Goal: Task Accomplishment & Management: Manage account settings

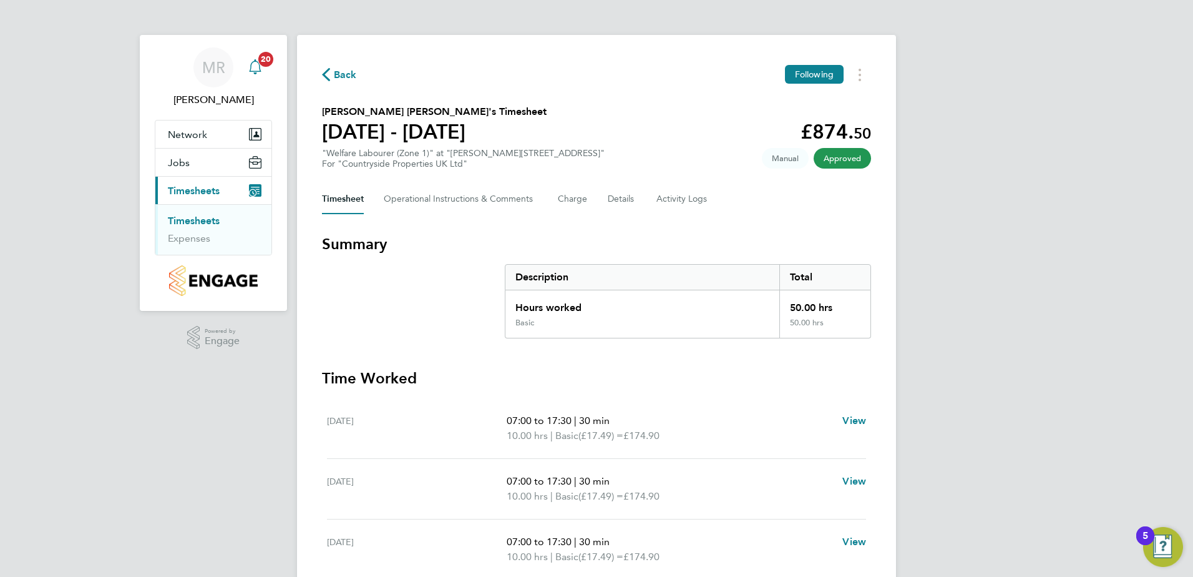
click at [267, 66] on span "20" at bounding box center [265, 59] width 15 height 15
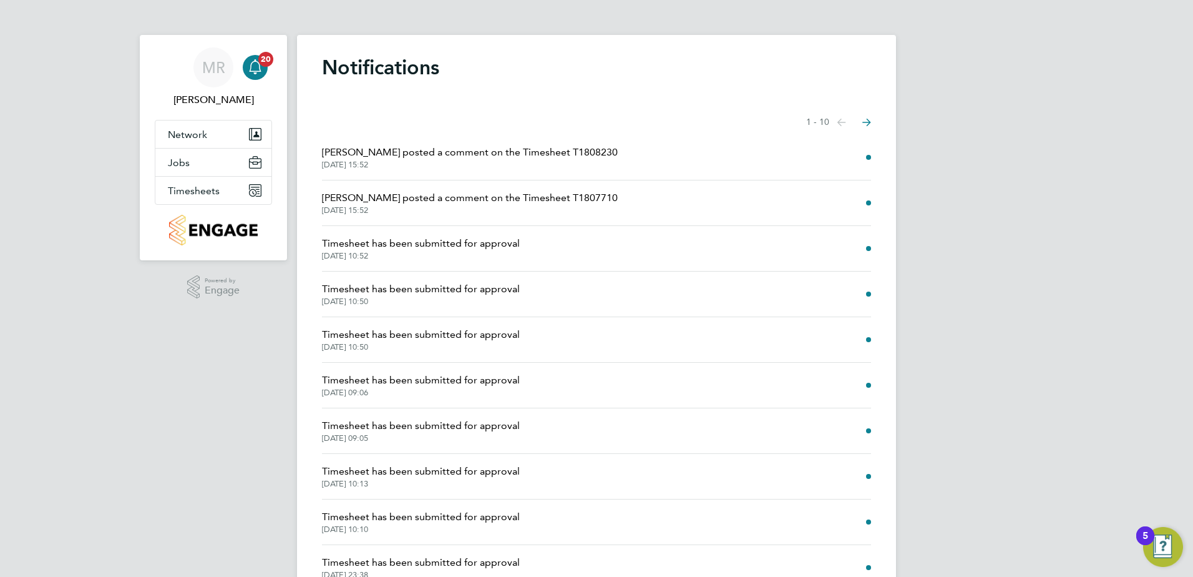
click at [451, 160] on span "[DATE] 15:52" at bounding box center [470, 165] width 296 height 10
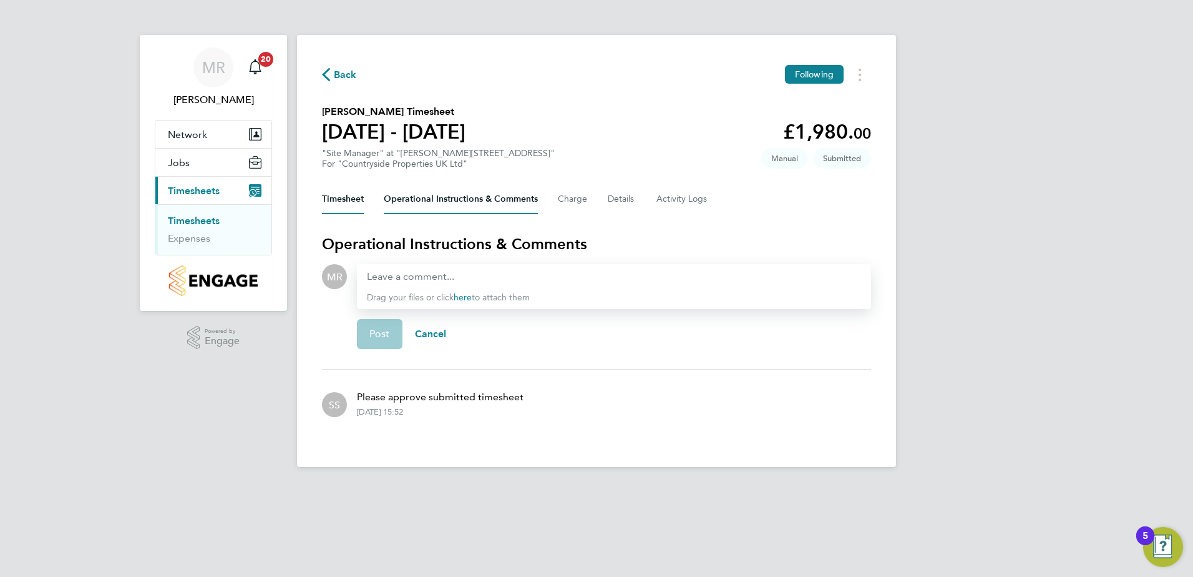
click at [357, 199] on button "Timesheet" at bounding box center [343, 199] width 42 height 30
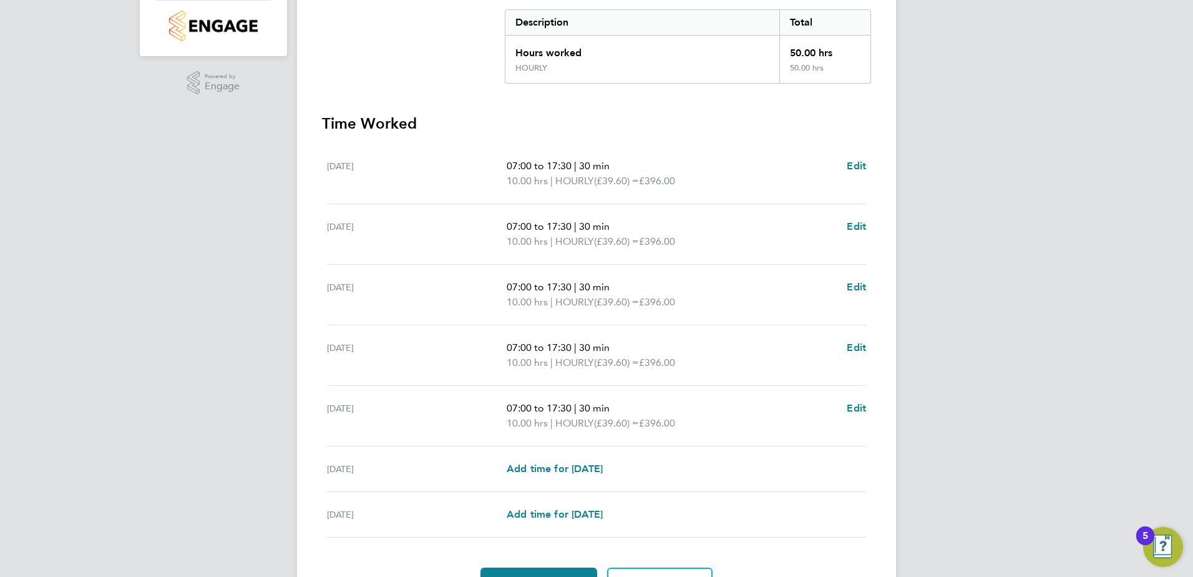
scroll to position [325, 0]
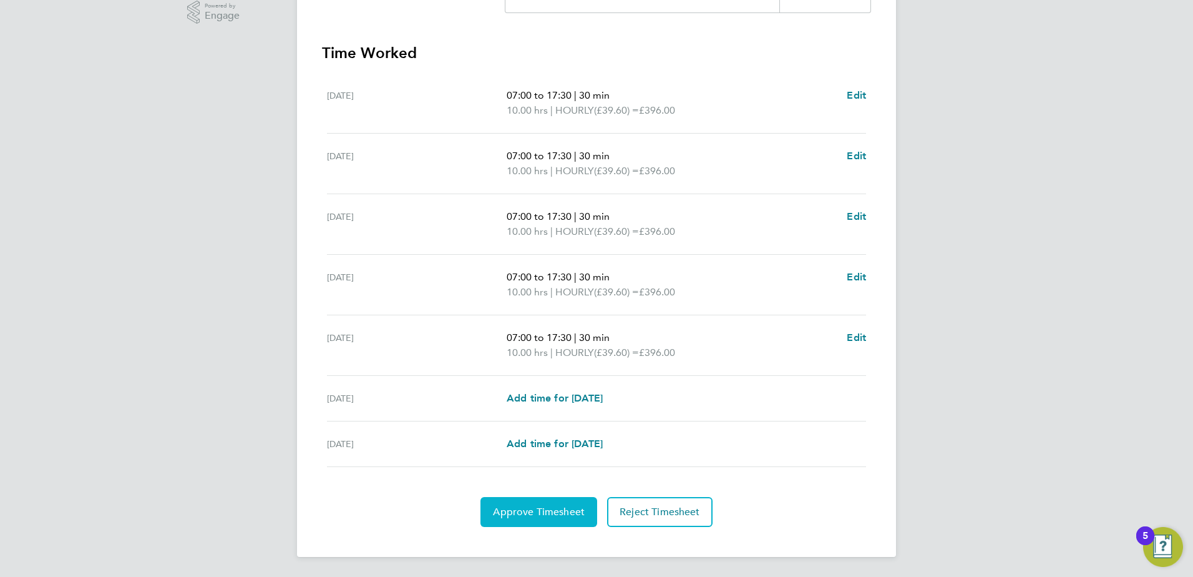
click at [529, 500] on button "Approve Timesheet" at bounding box center [538, 512] width 117 height 30
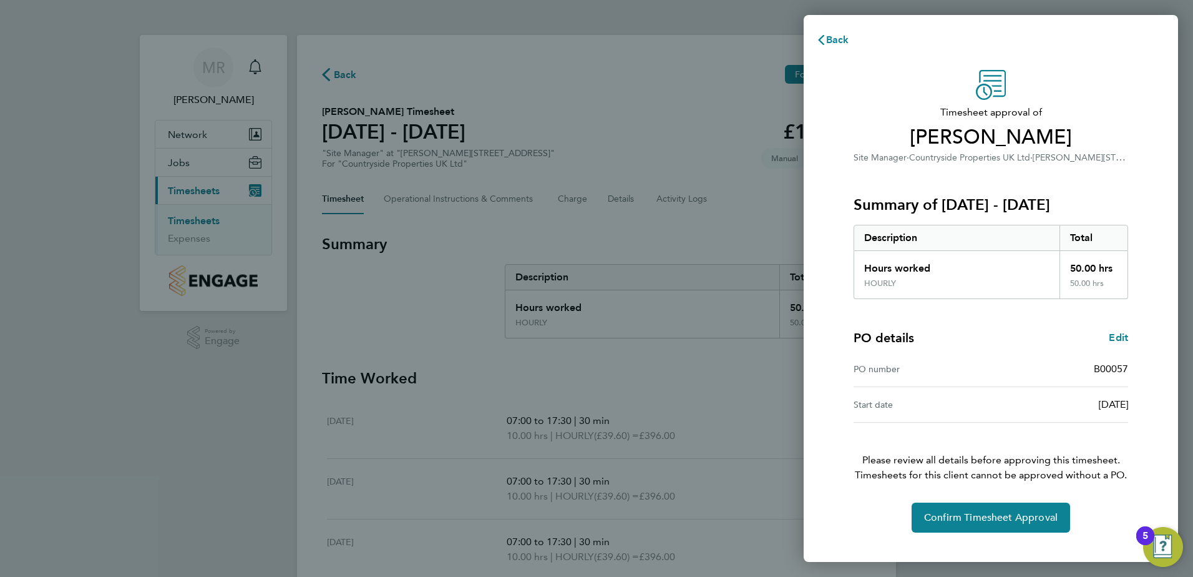
click at [938, 500] on div "Timesheet approval of Alexandru Baban Site Manager · Countryside Properties UK …" at bounding box center [991, 301] width 305 height 462
click at [957, 517] on span "Confirm Timesheet Approval" at bounding box center [991, 517] width 134 height 12
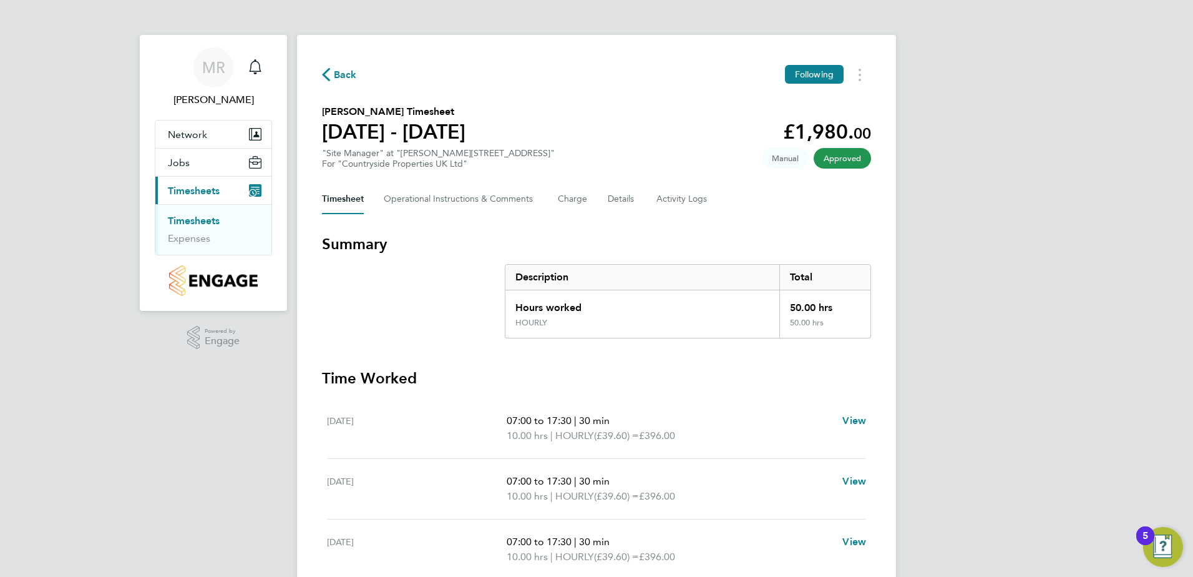
click at [339, 70] on span "Back" at bounding box center [345, 74] width 23 height 15
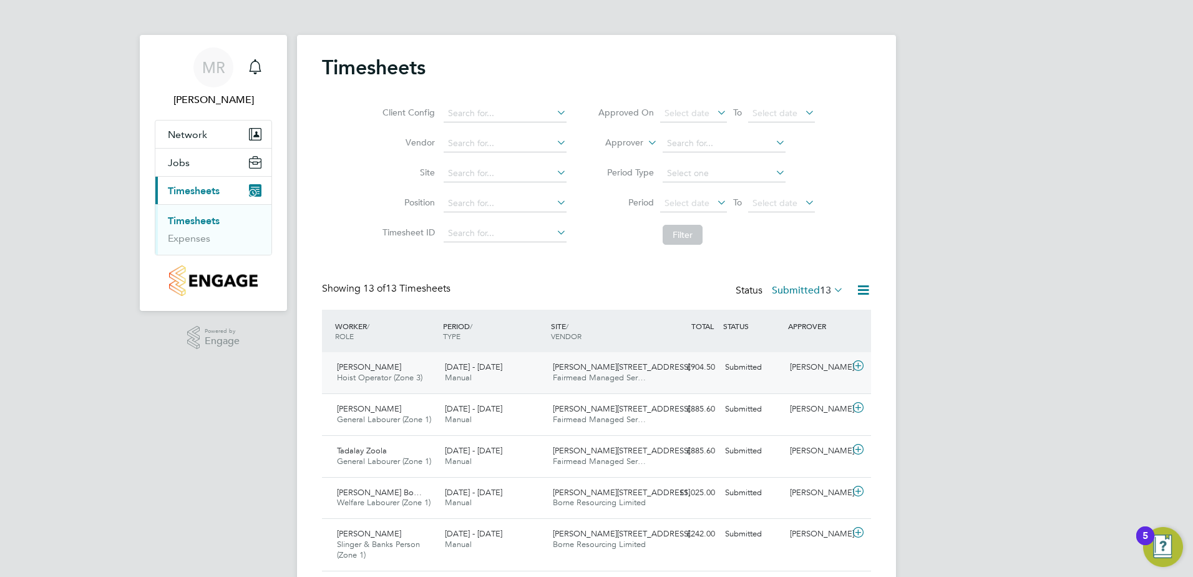
click at [863, 364] on icon at bounding box center [859, 366] width 16 height 10
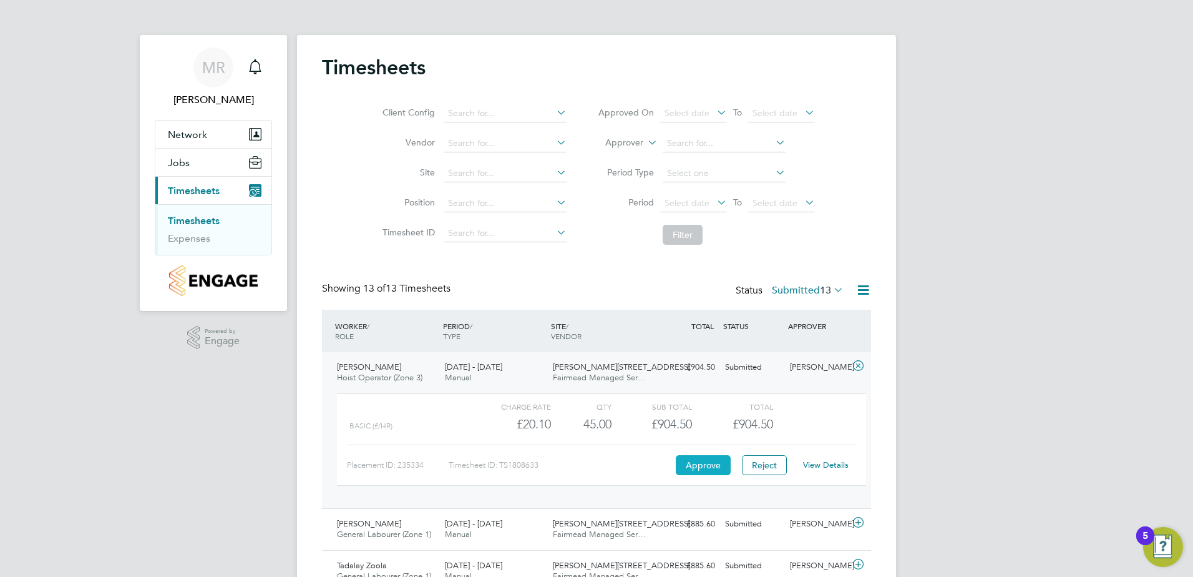
click at [681, 467] on button "Approve" at bounding box center [703, 465] width 55 height 20
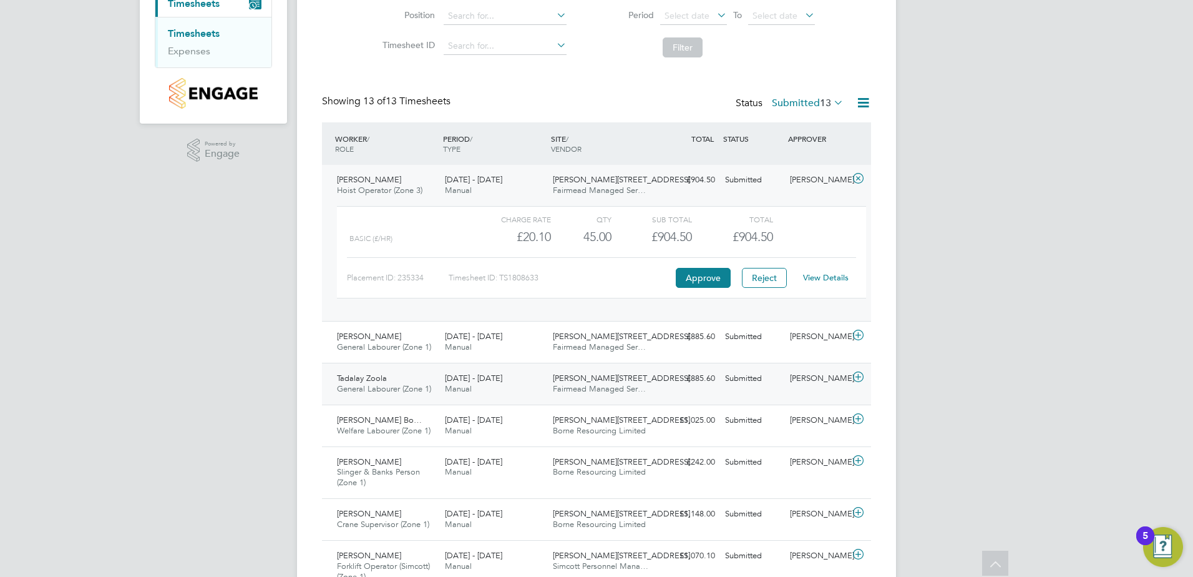
click at [863, 376] on icon at bounding box center [859, 377] width 16 height 10
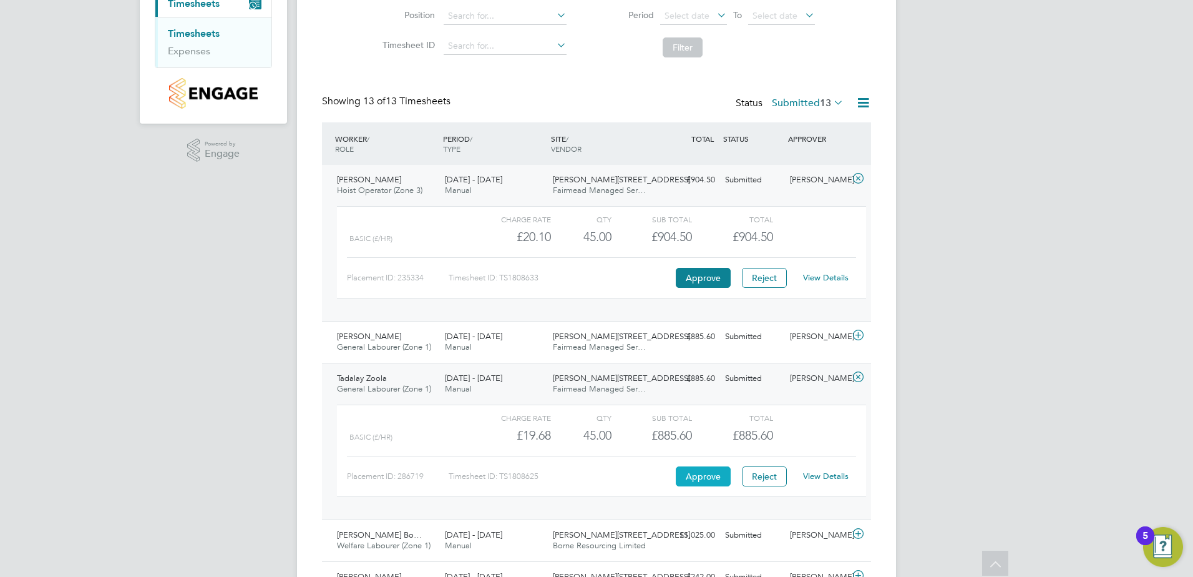
click at [716, 477] on button "Approve" at bounding box center [703, 476] width 55 height 20
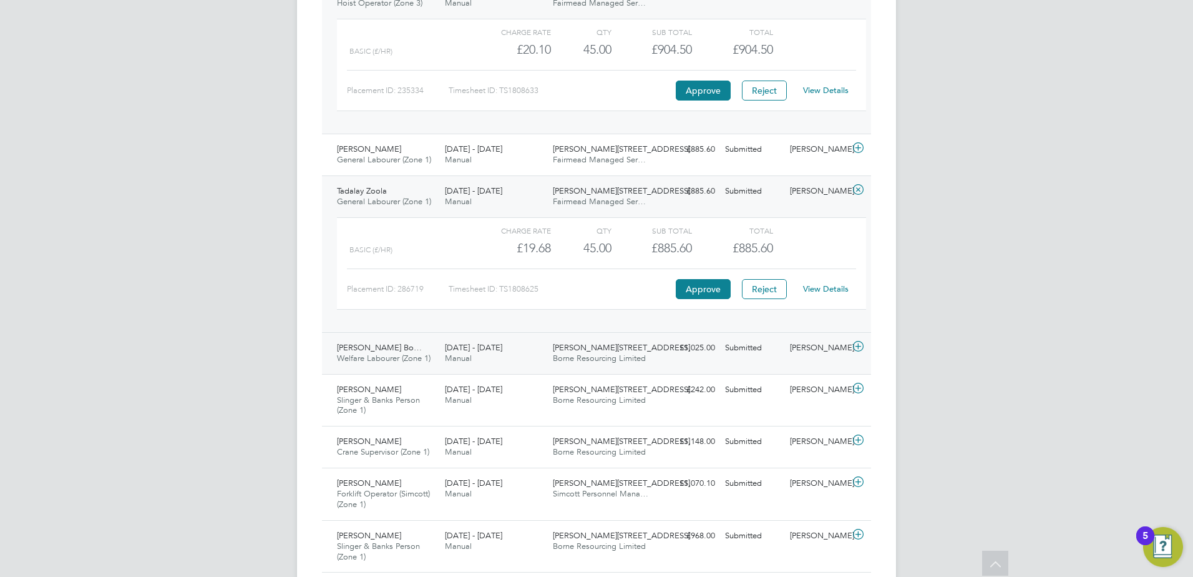
click at [858, 344] on icon at bounding box center [859, 346] width 16 height 10
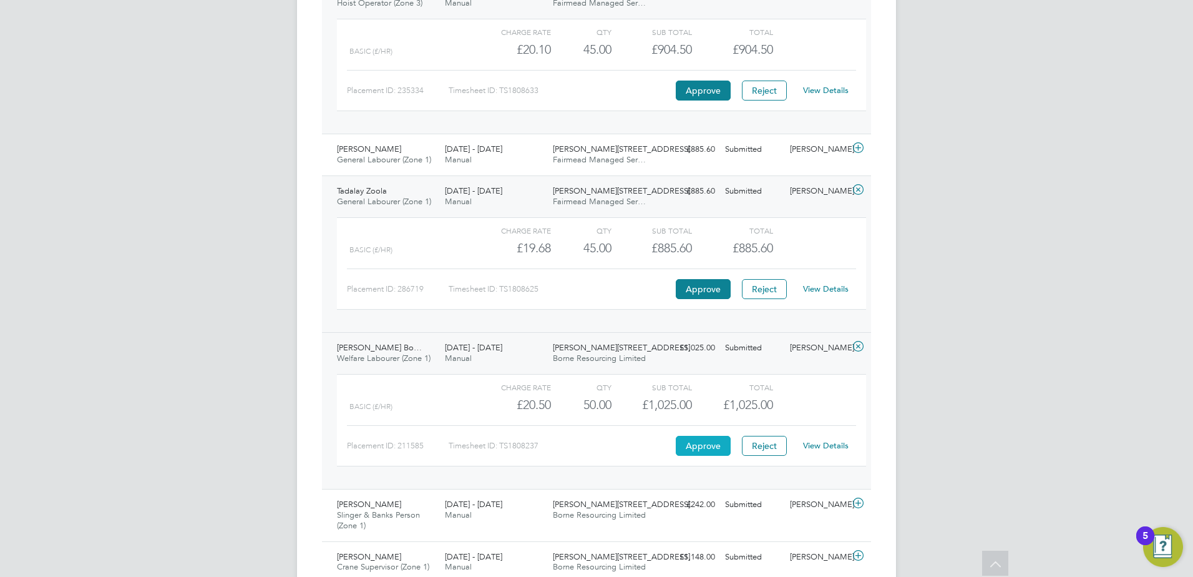
click at [683, 442] on button "Approve" at bounding box center [703, 446] width 55 height 20
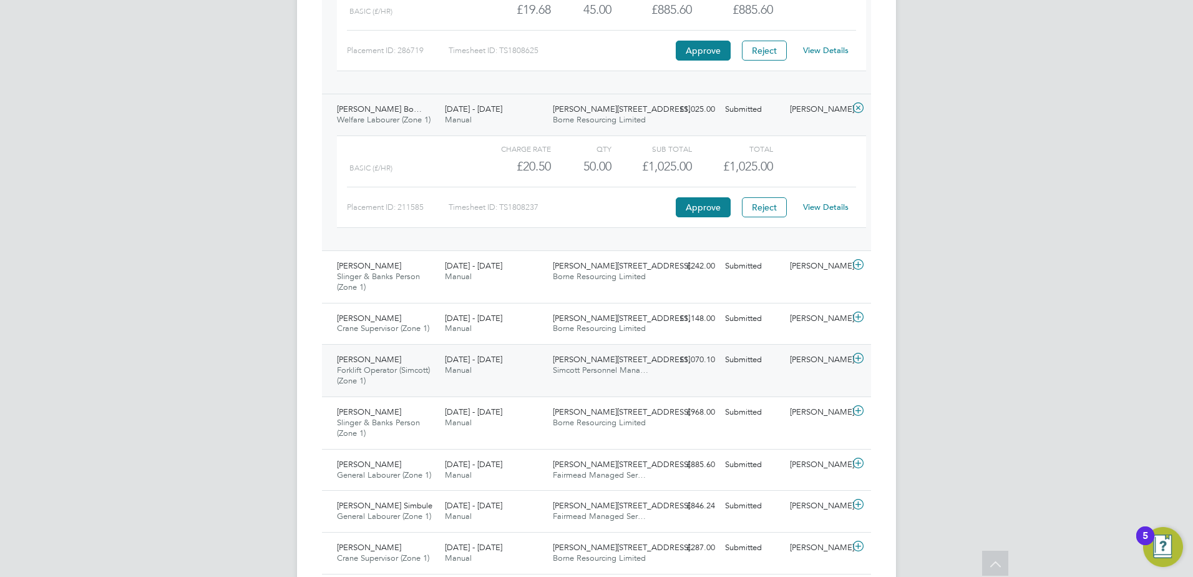
scroll to position [624, 0]
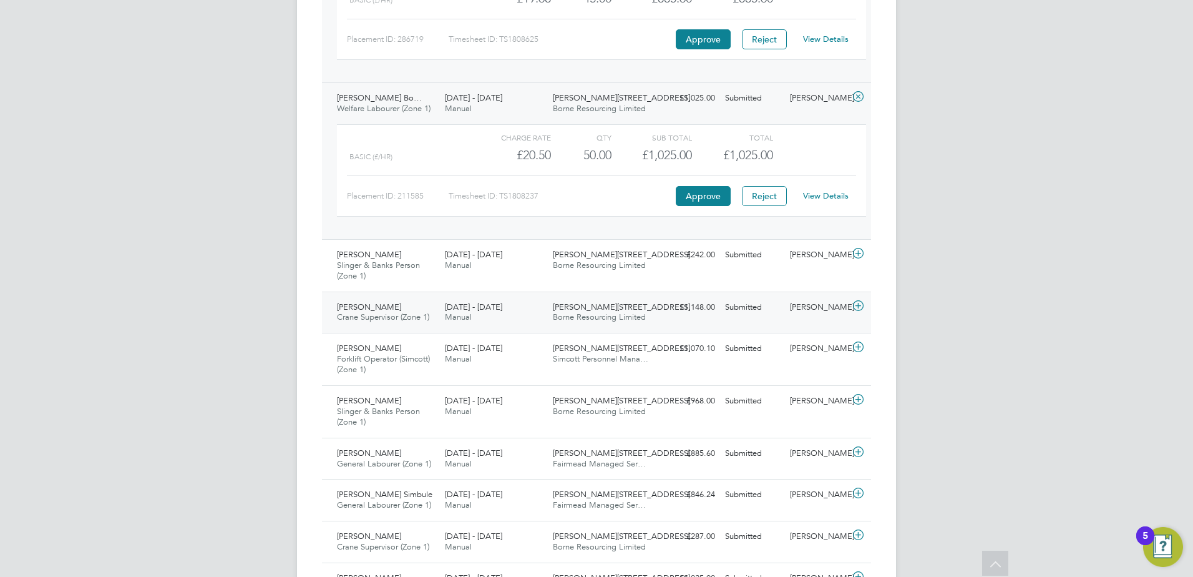
click at [861, 306] on icon at bounding box center [859, 306] width 16 height 10
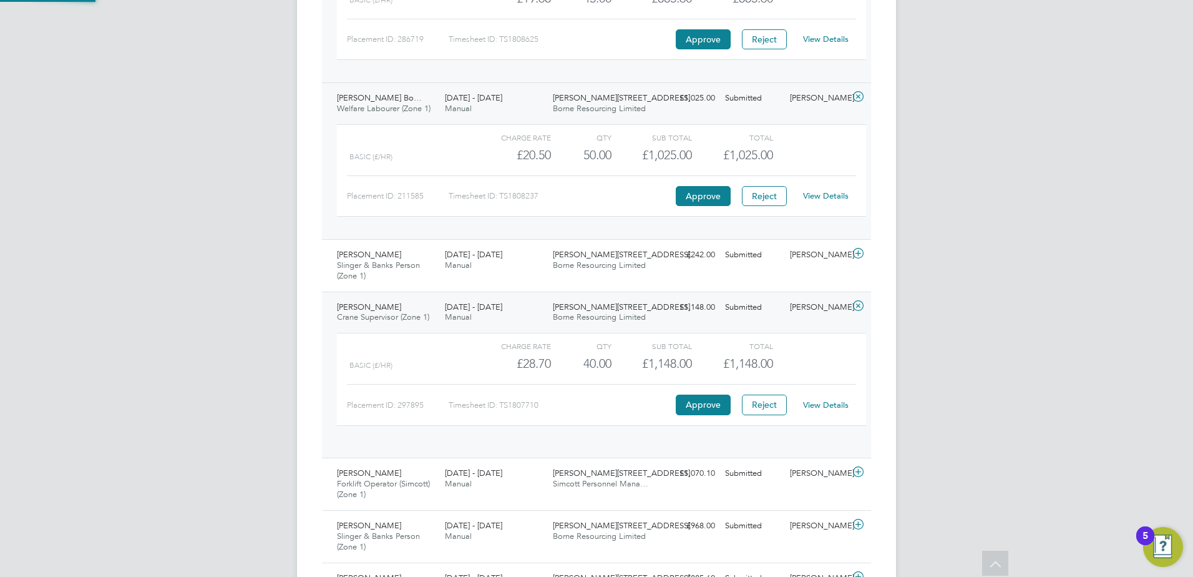
scroll to position [21, 122]
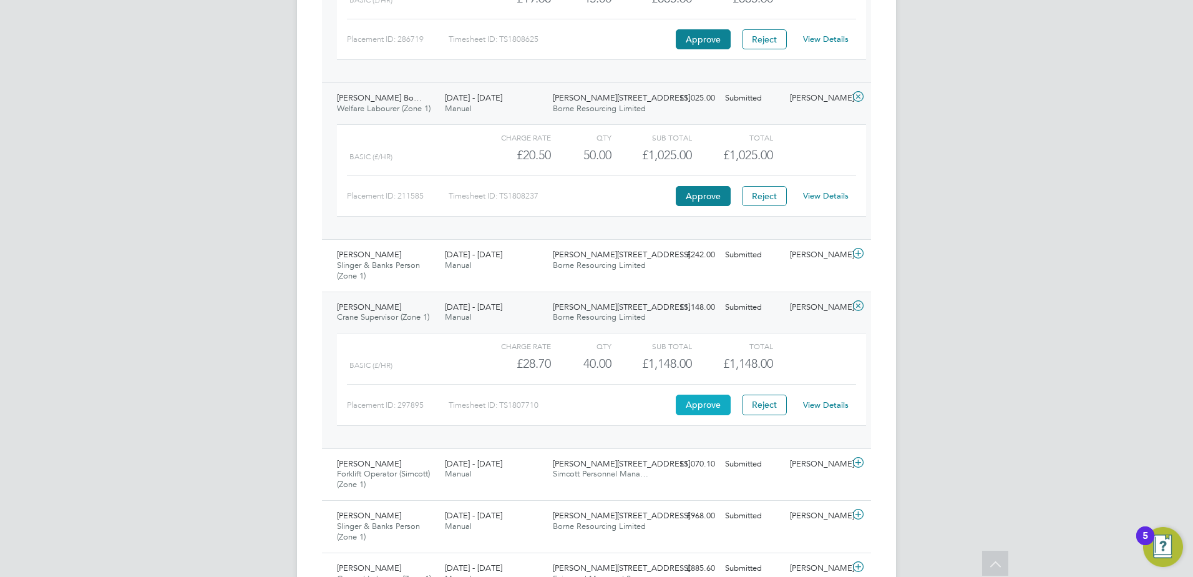
click at [696, 404] on button "Approve" at bounding box center [703, 404] width 55 height 20
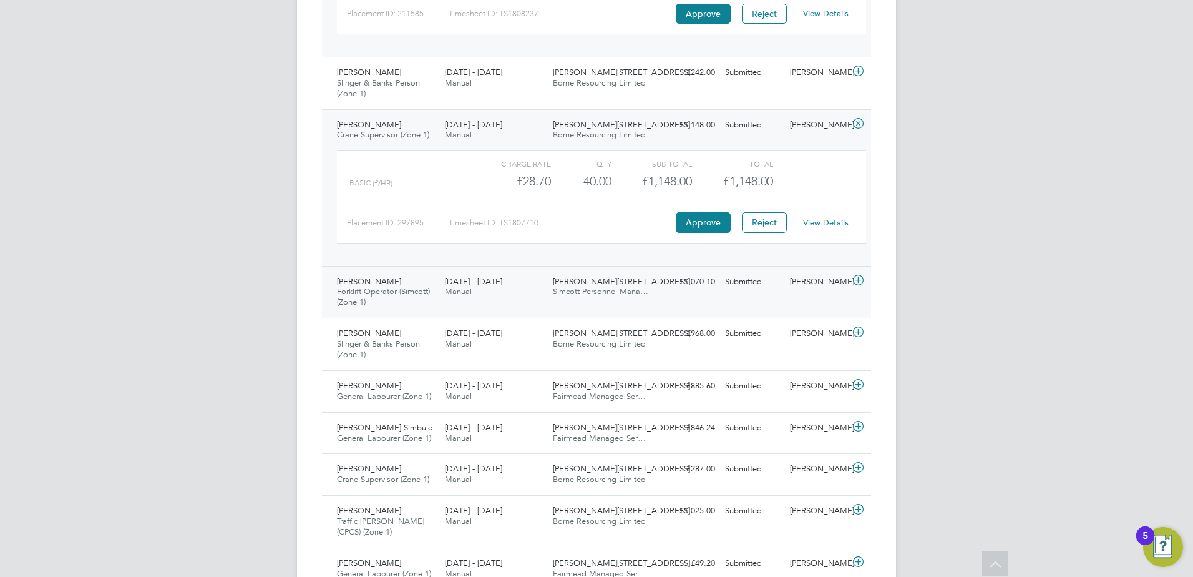
scroll to position [811, 0]
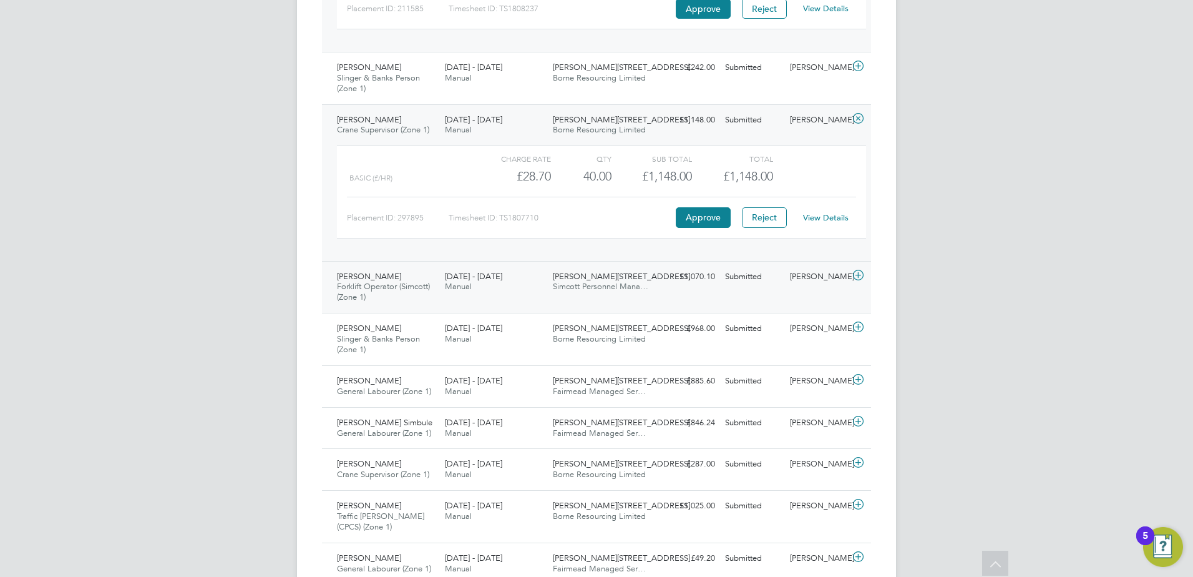
click at [862, 272] on icon at bounding box center [859, 275] width 16 height 10
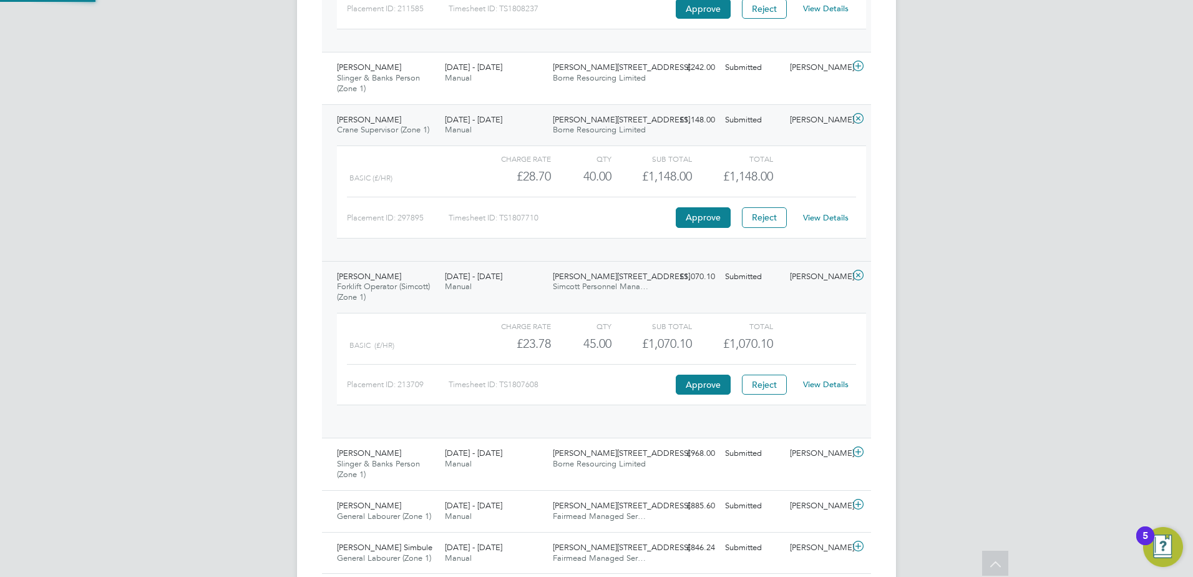
scroll to position [21, 122]
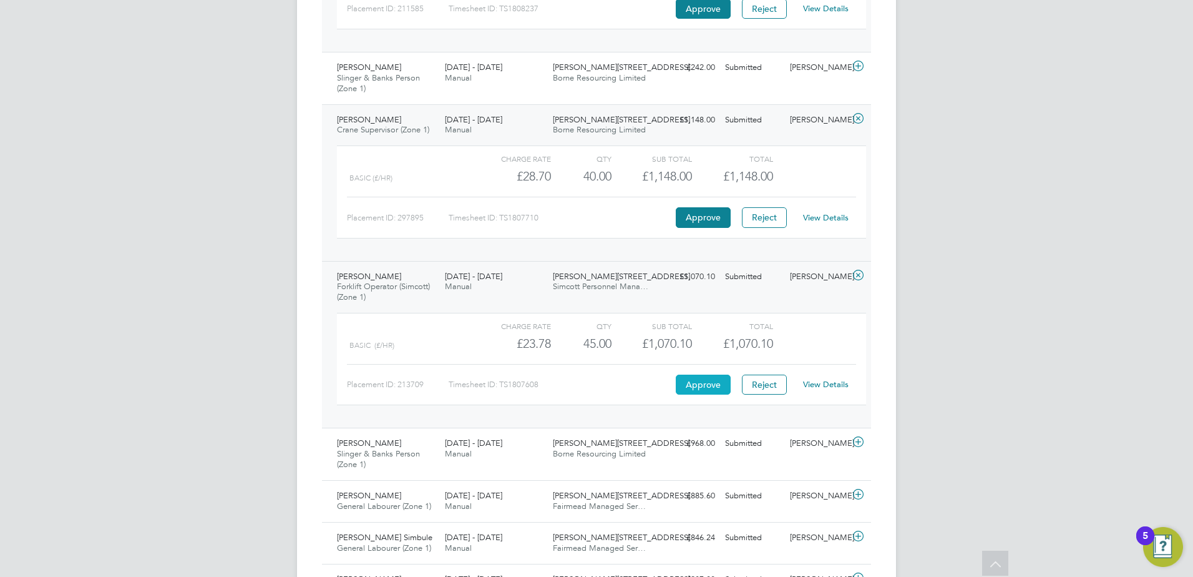
click at [701, 391] on button "Approve" at bounding box center [703, 384] width 55 height 20
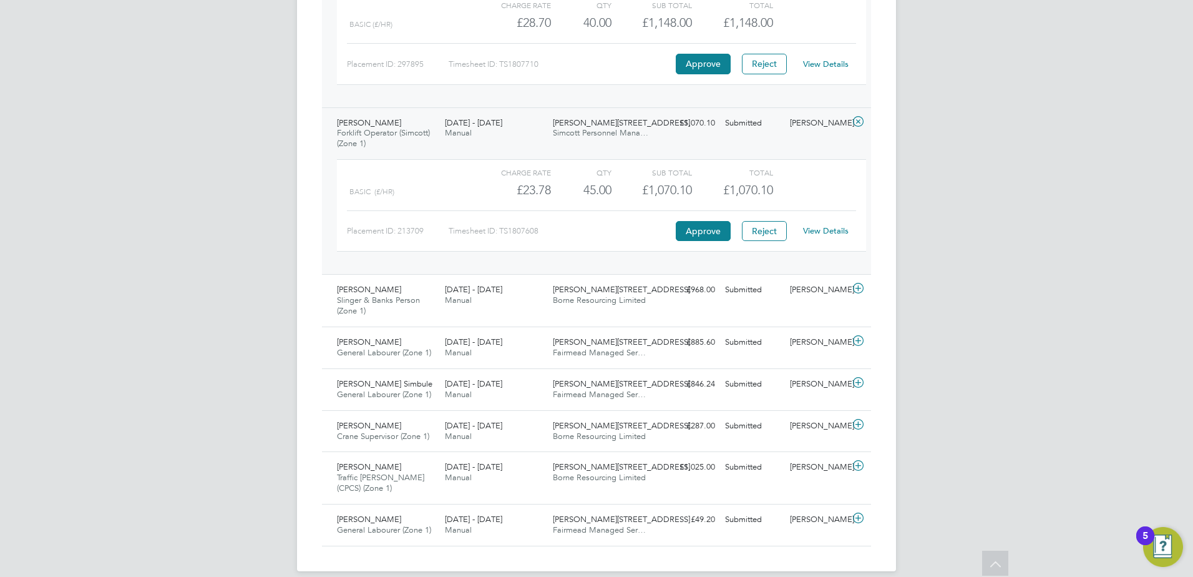
scroll to position [979, 0]
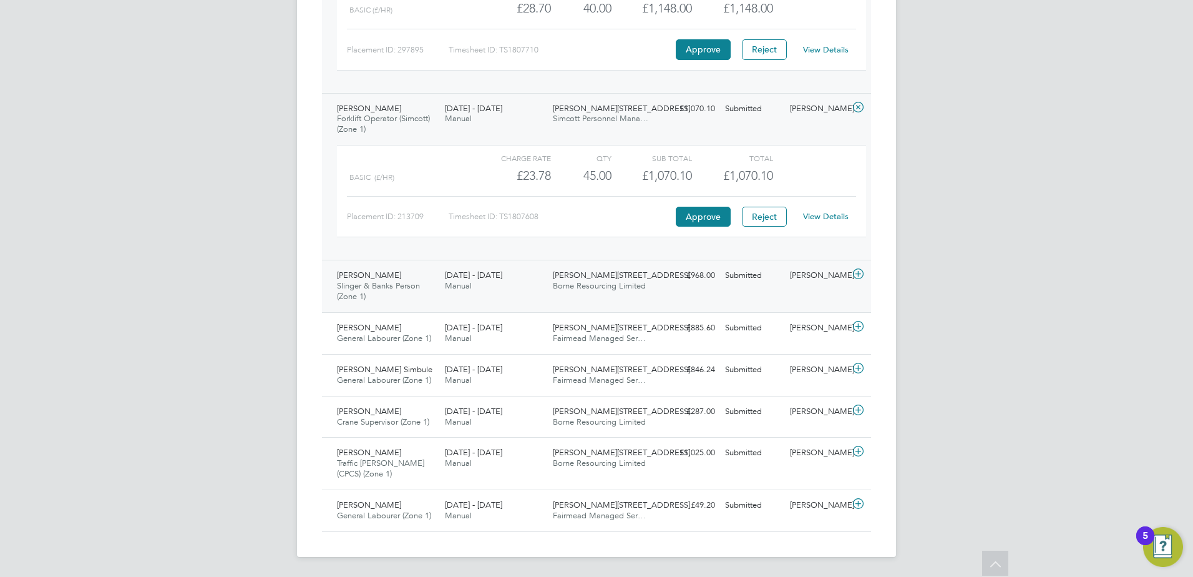
click at [858, 271] on icon at bounding box center [859, 274] width 16 height 10
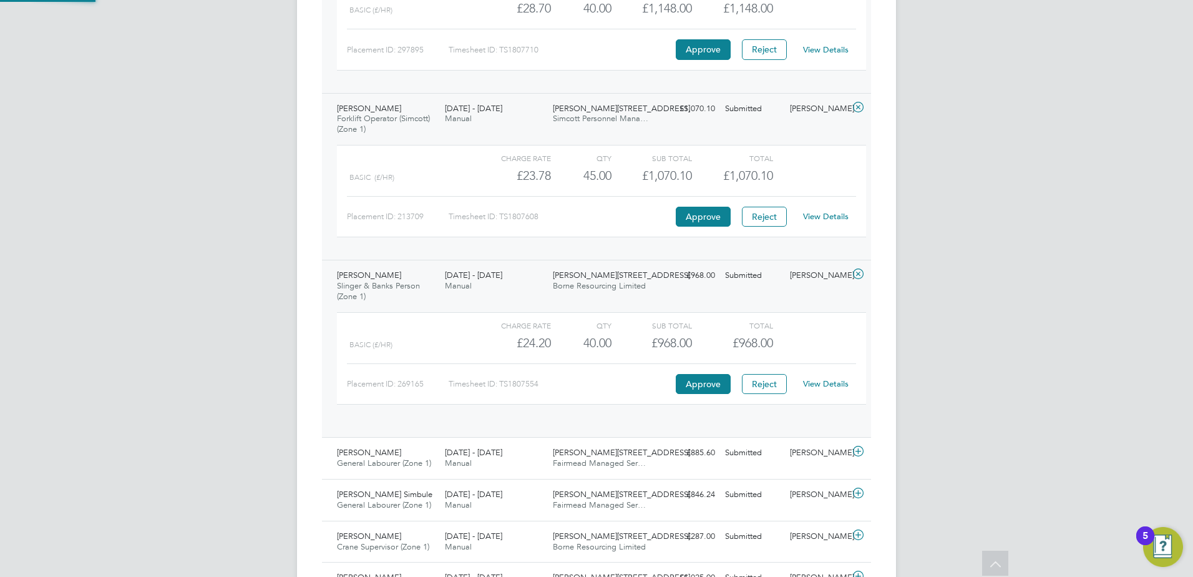
scroll to position [21, 122]
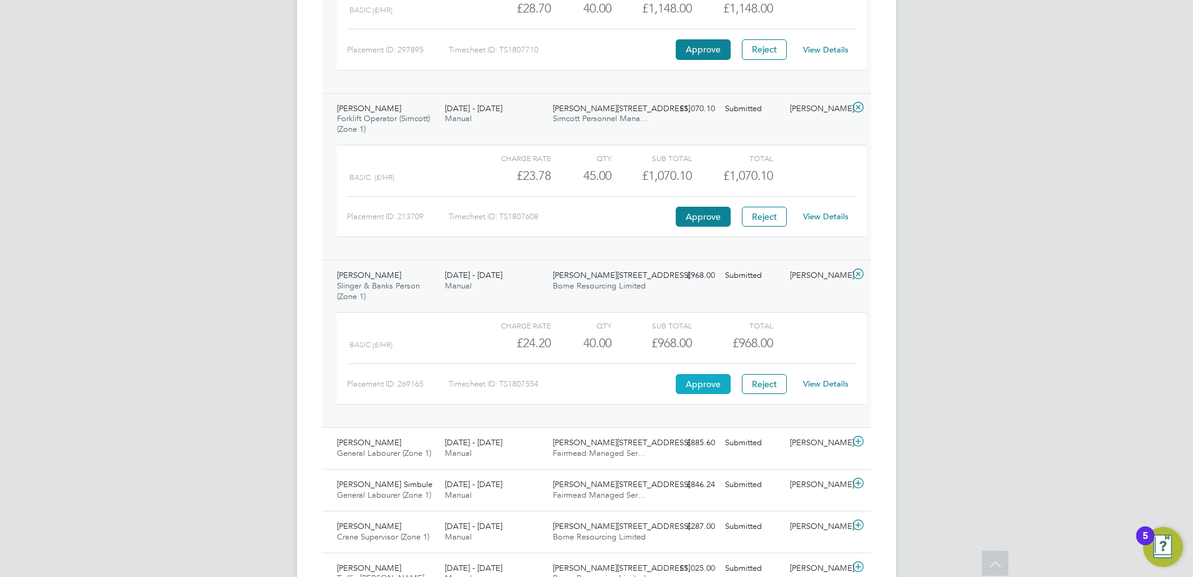
click at [693, 376] on button "Approve" at bounding box center [703, 384] width 55 height 20
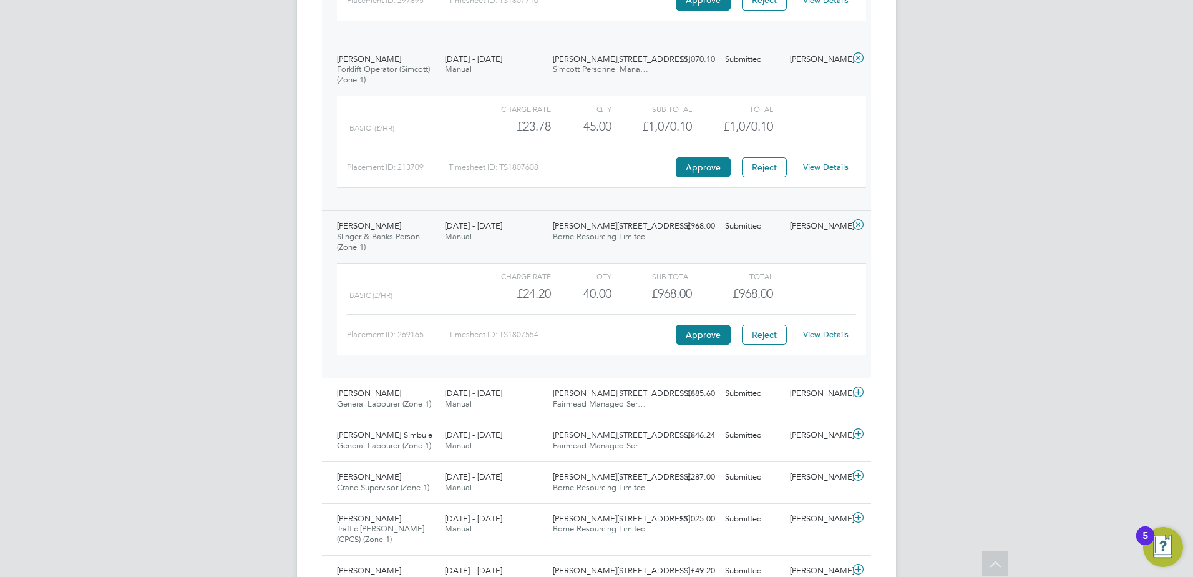
scroll to position [1094, 0]
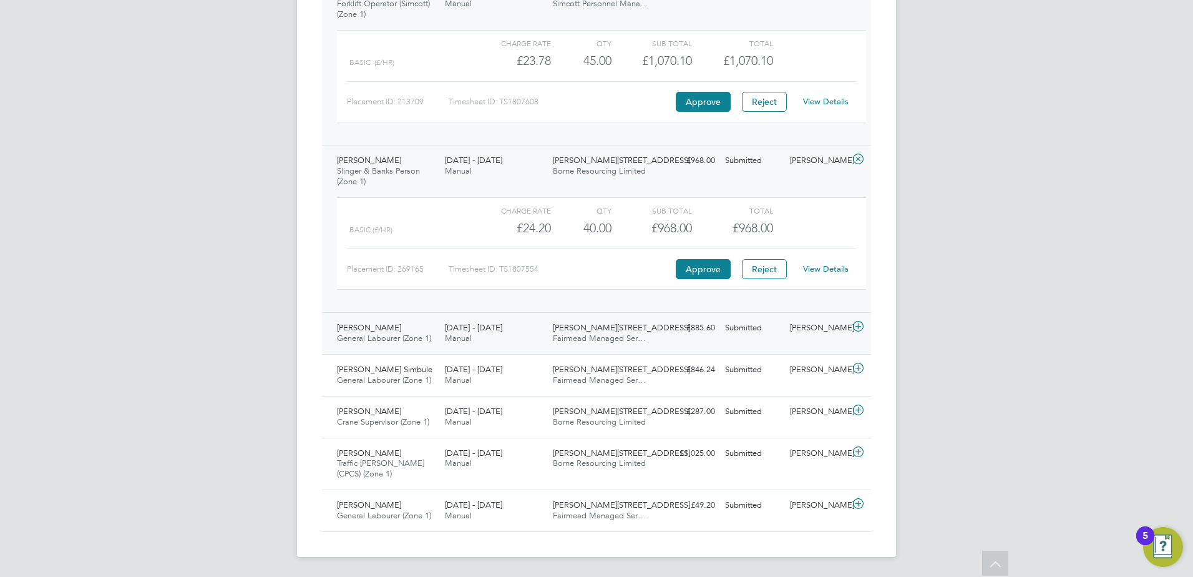
click at [860, 328] on icon at bounding box center [859, 326] width 16 height 10
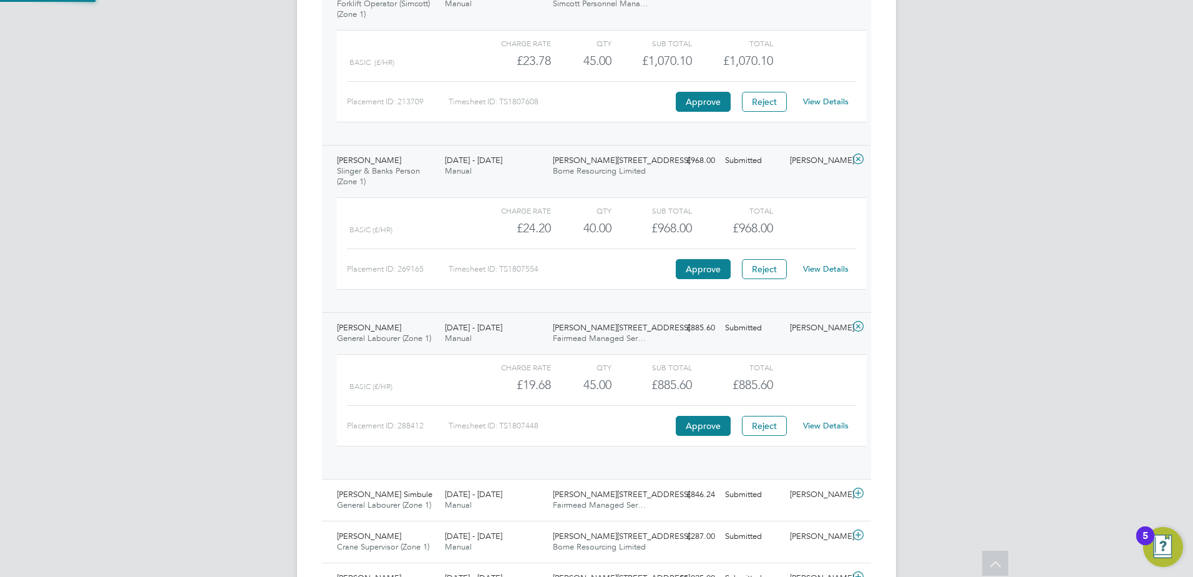
scroll to position [21, 122]
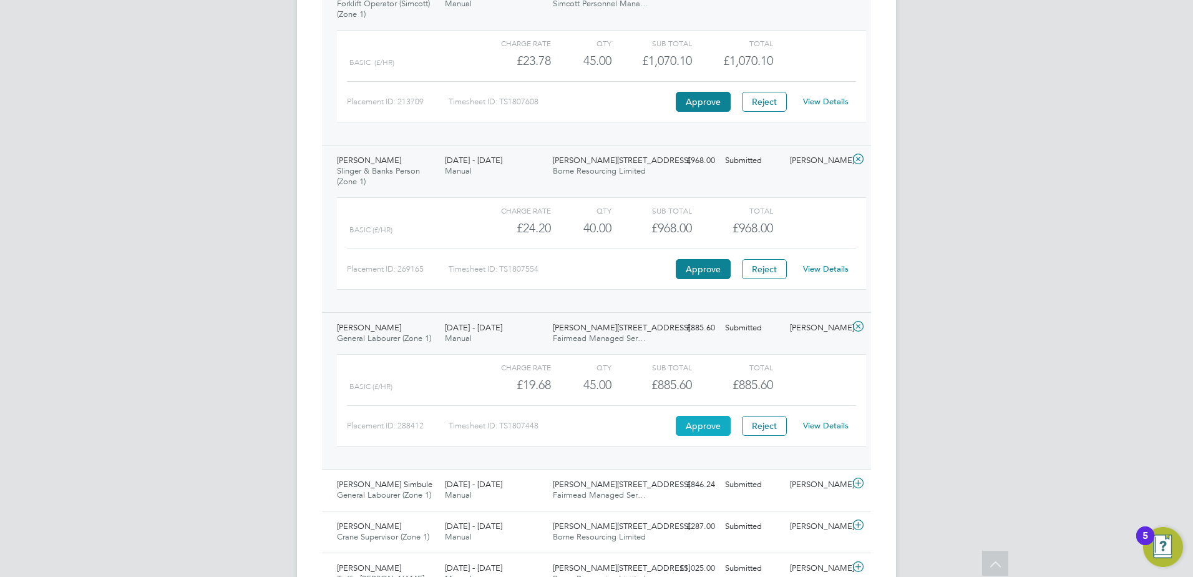
click at [683, 422] on button "Approve" at bounding box center [703, 426] width 55 height 20
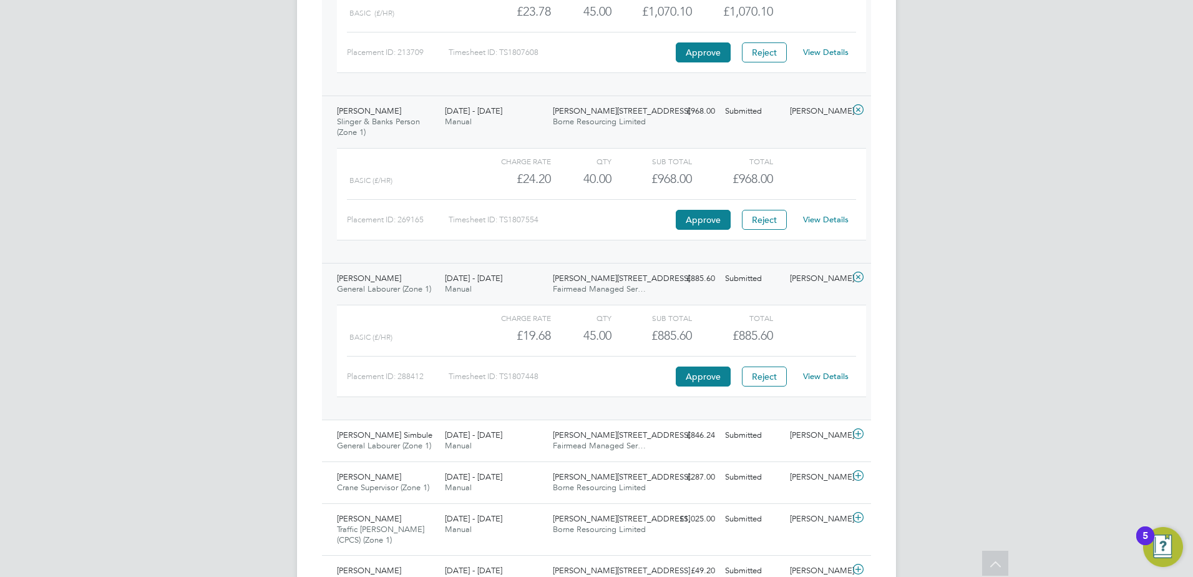
scroll to position [1209, 0]
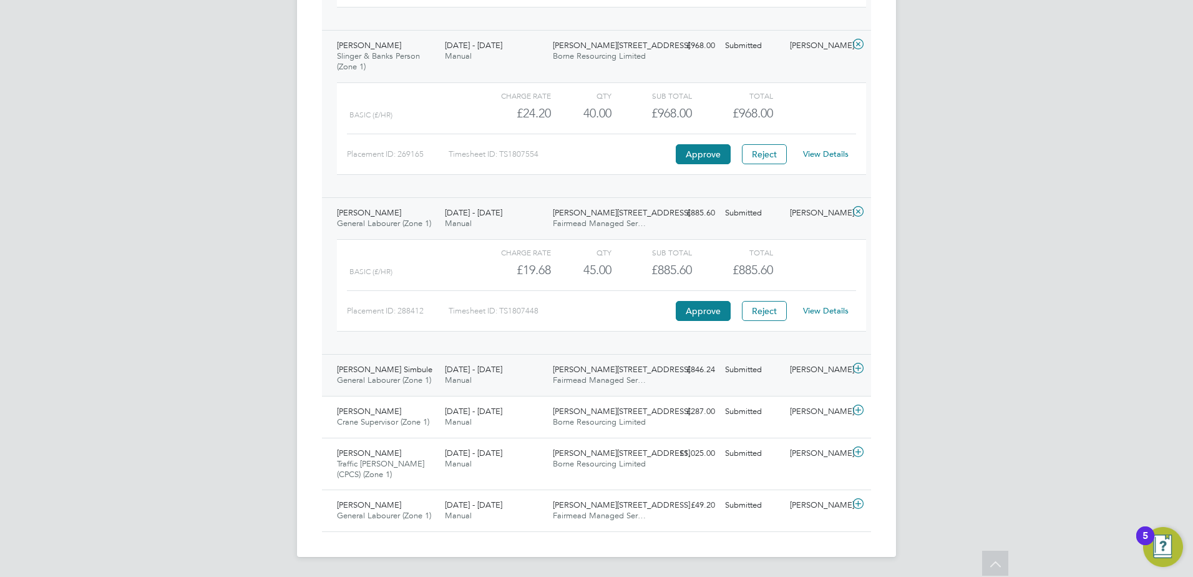
click at [857, 367] on icon at bounding box center [859, 368] width 16 height 10
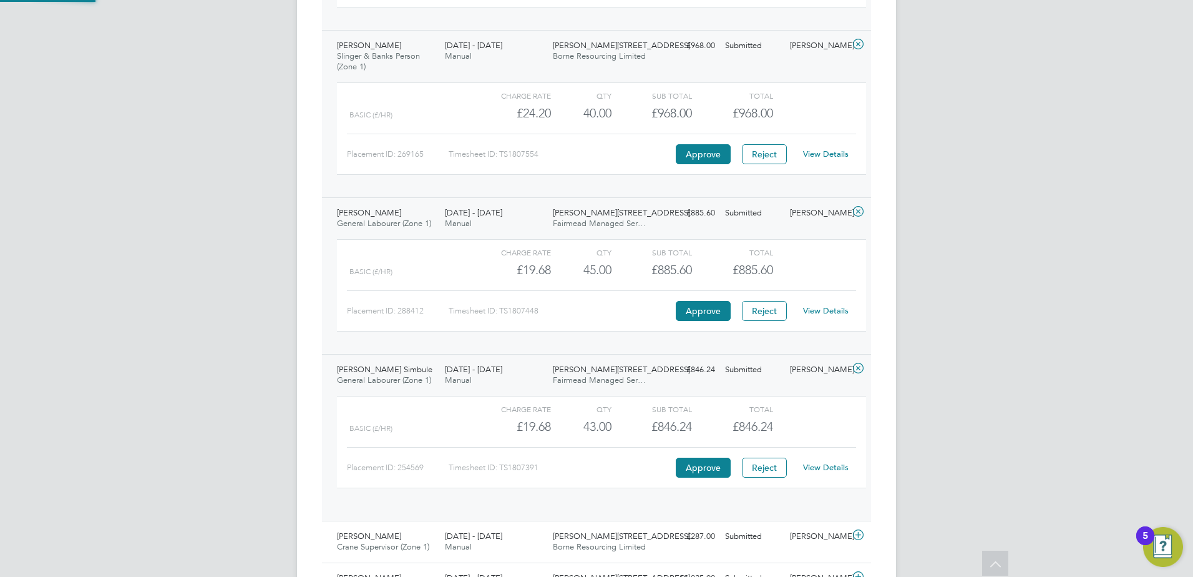
scroll to position [21, 122]
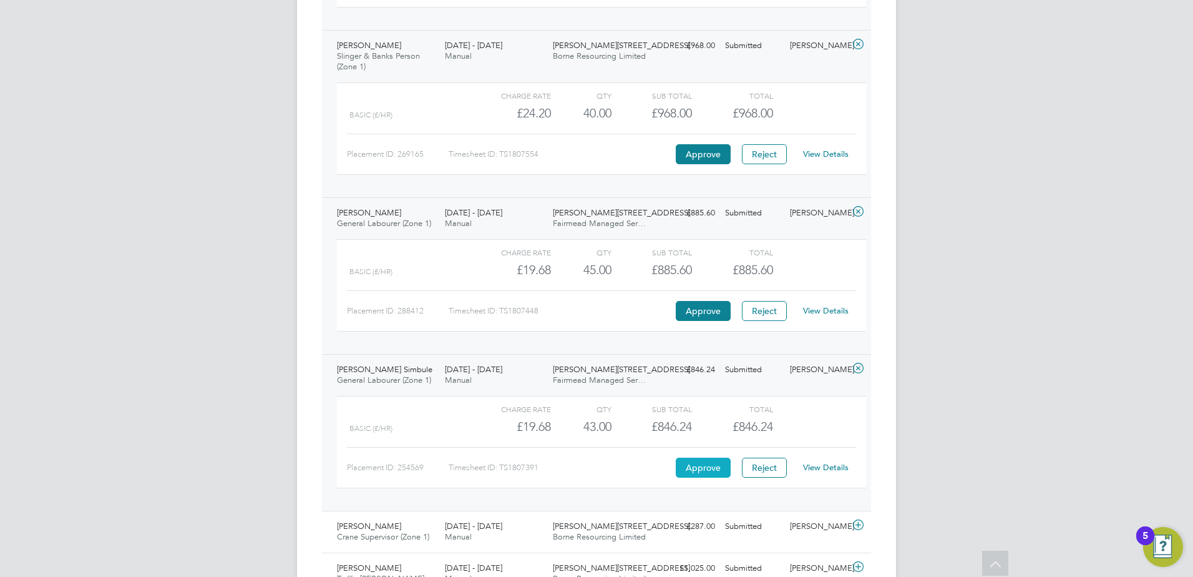
click at [703, 469] on button "Approve" at bounding box center [703, 467] width 55 height 20
click at [694, 466] on button "Approve" at bounding box center [703, 467] width 55 height 20
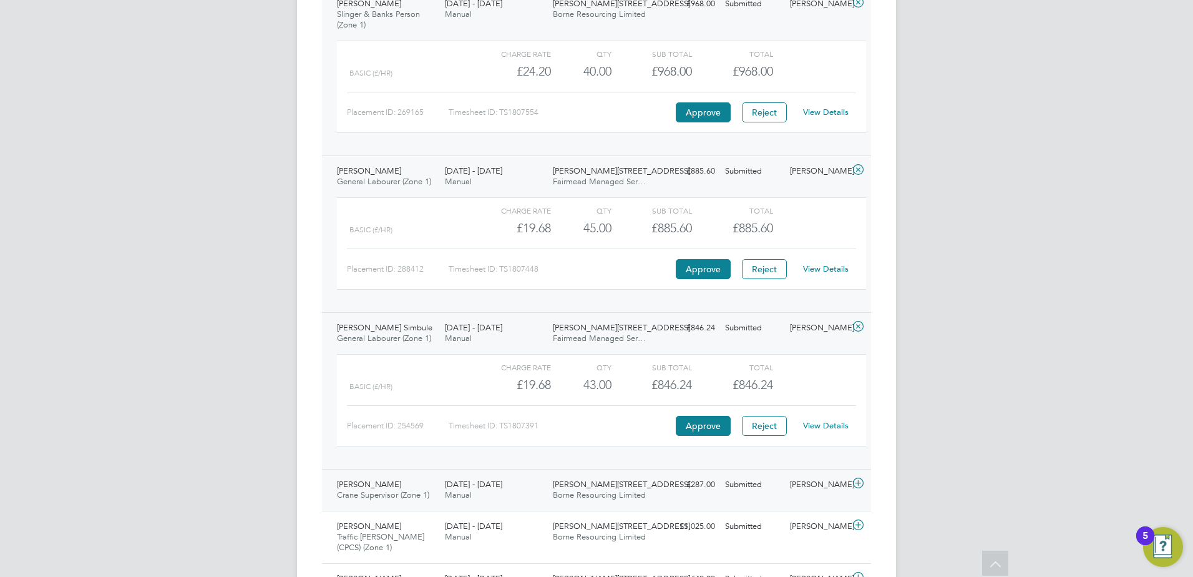
scroll to position [1324, 0]
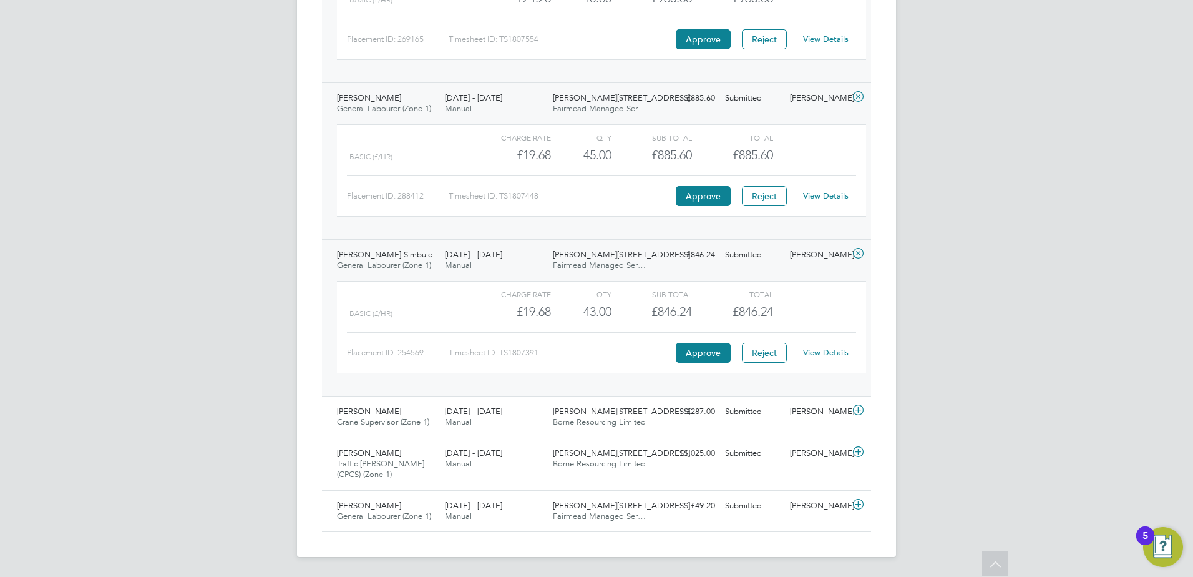
click at [861, 409] on icon at bounding box center [859, 410] width 16 height 10
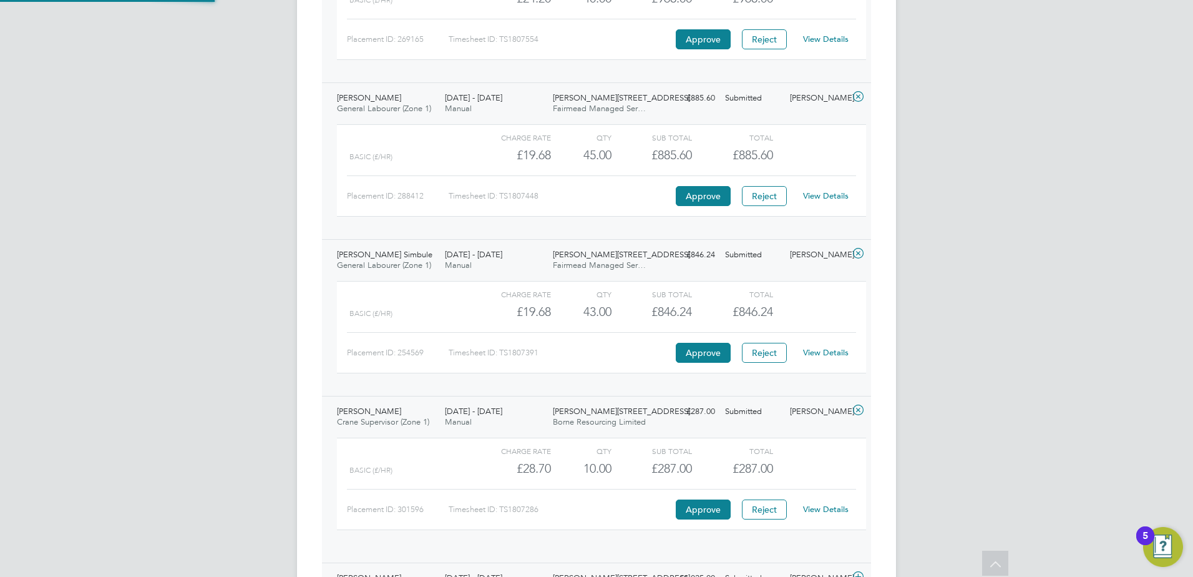
scroll to position [21, 122]
click at [700, 504] on button "Approve" at bounding box center [703, 509] width 55 height 20
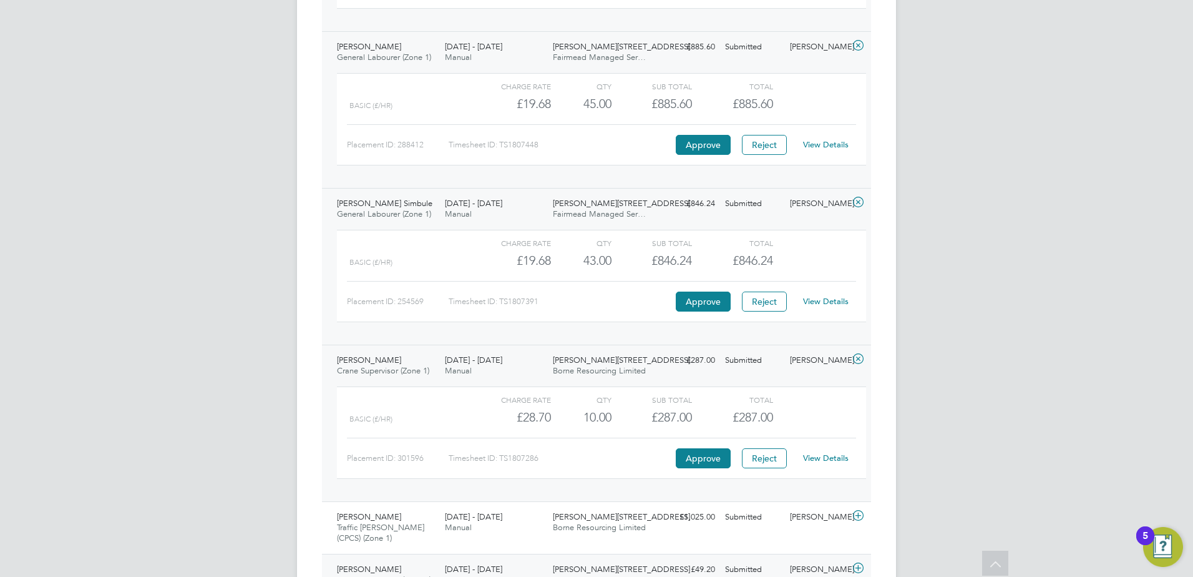
scroll to position [1439, 0]
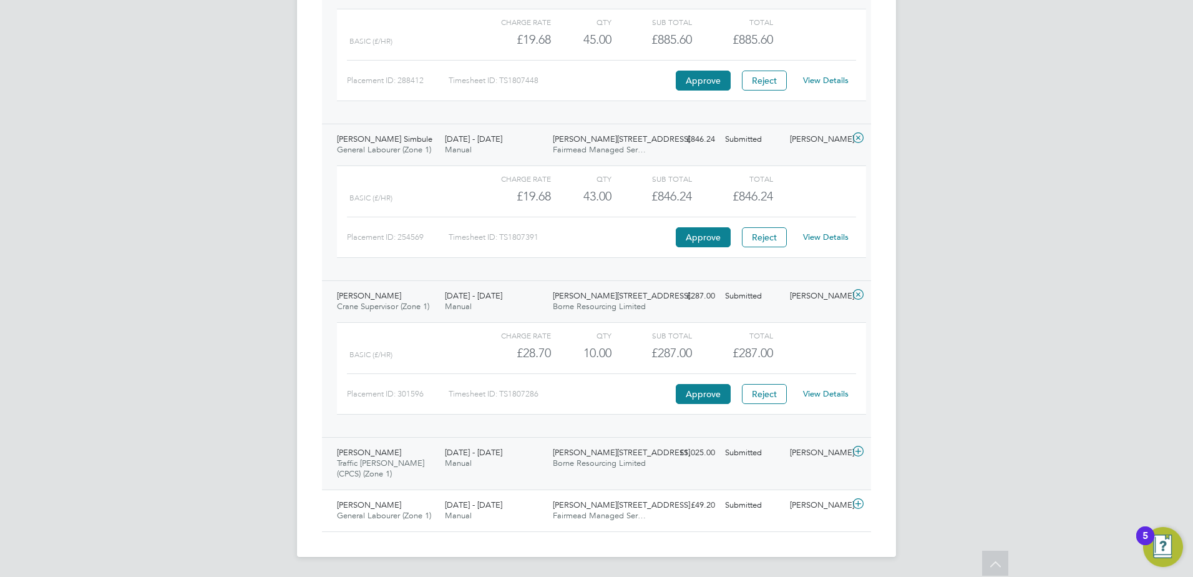
click at [861, 456] on icon at bounding box center [859, 451] width 16 height 10
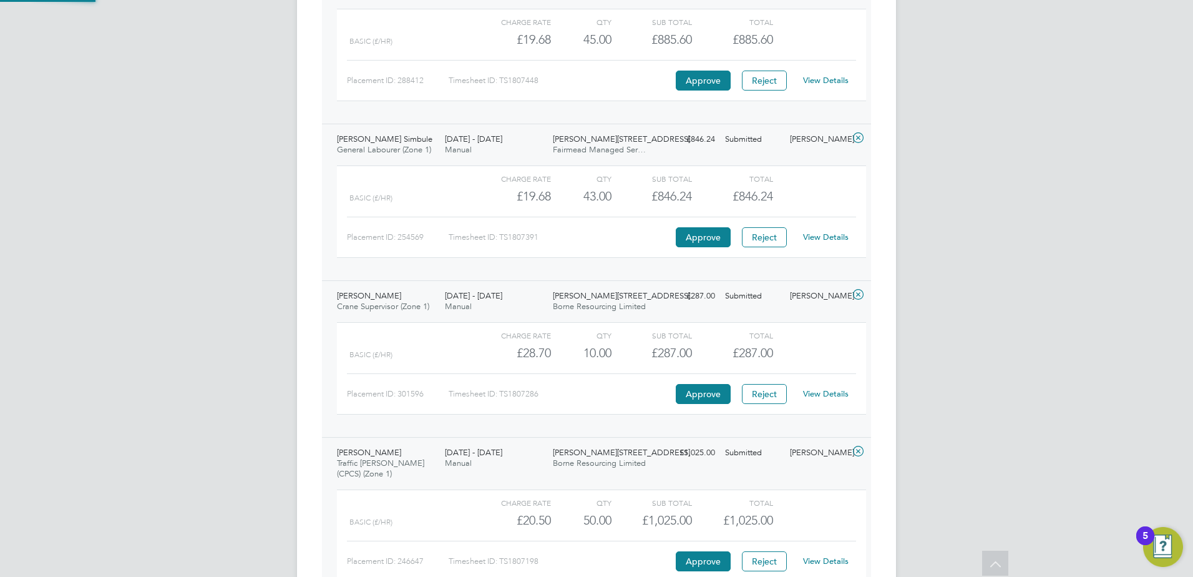
click at [858, 454] on icon at bounding box center [859, 451] width 16 height 10
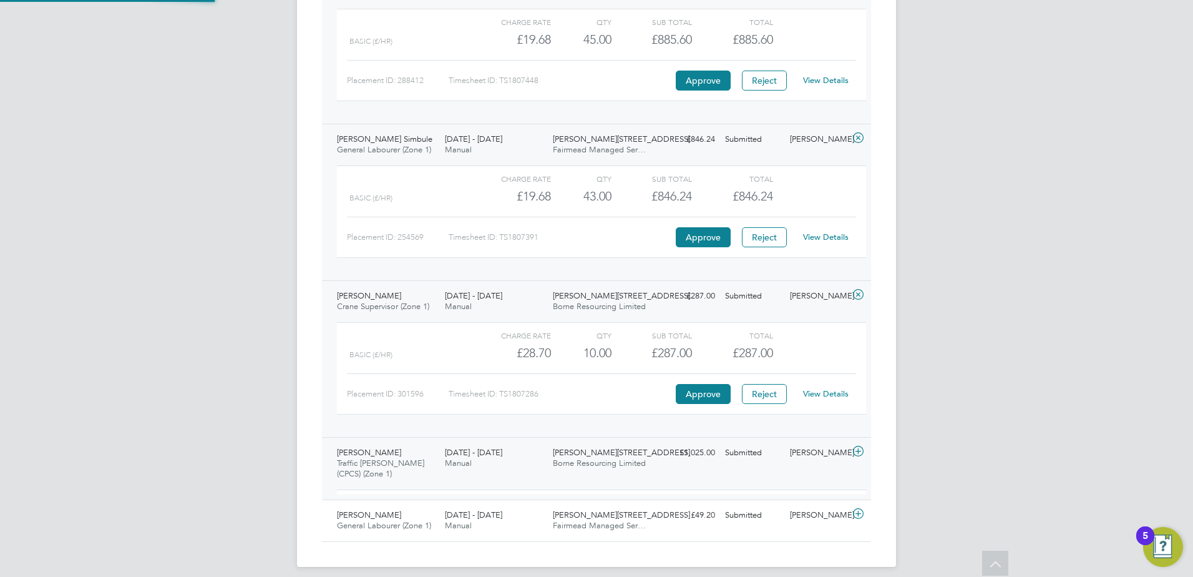
scroll to position [21, 122]
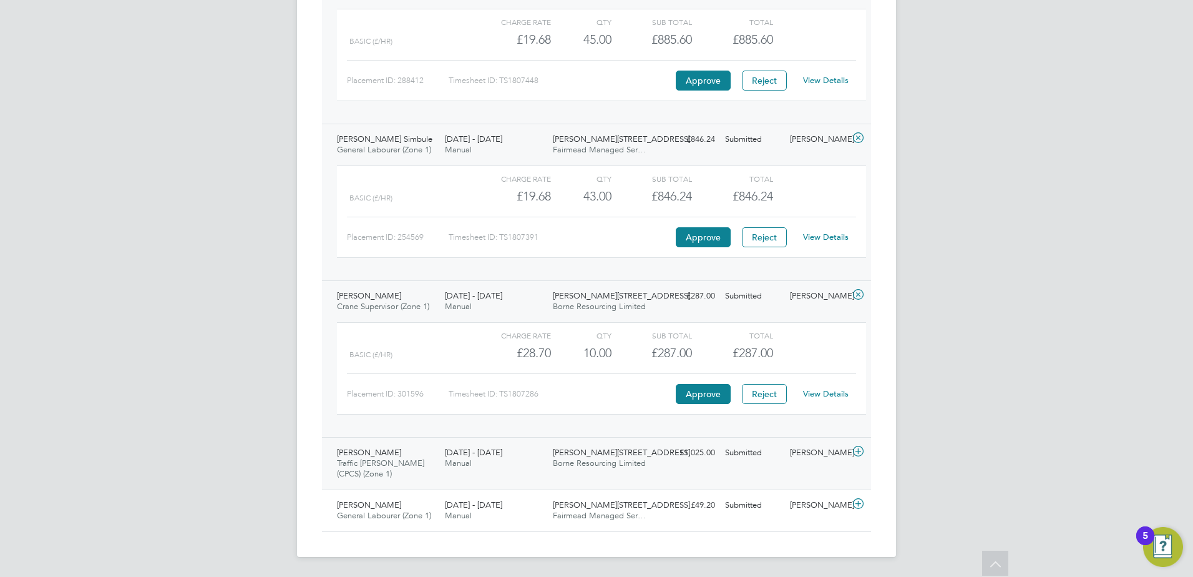
click at [858, 454] on icon at bounding box center [859, 451] width 16 height 10
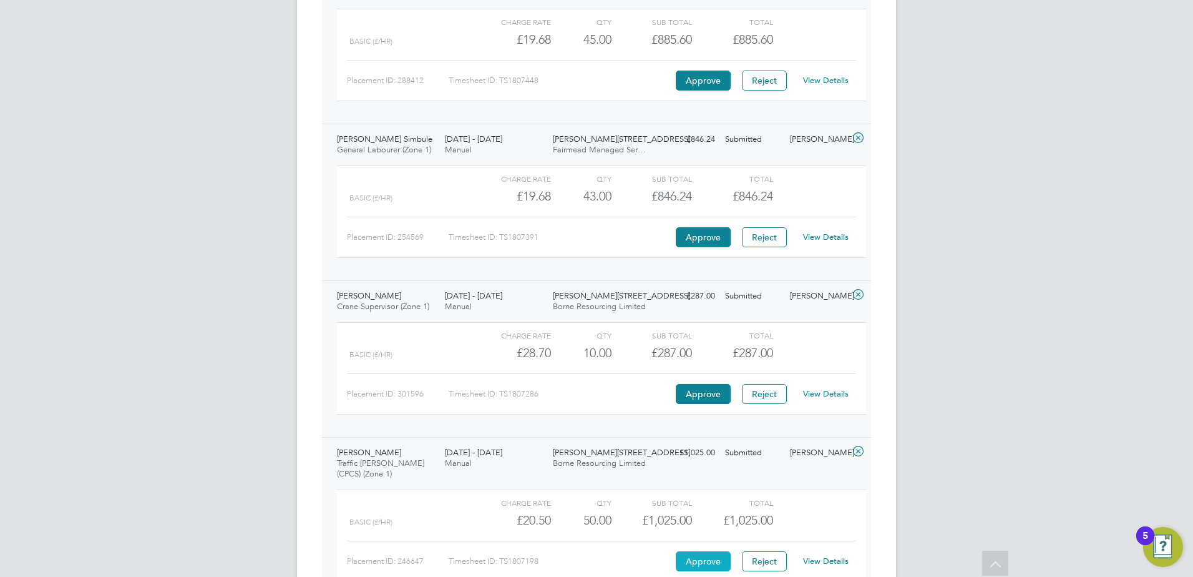
click at [692, 555] on button "Approve" at bounding box center [703, 561] width 55 height 20
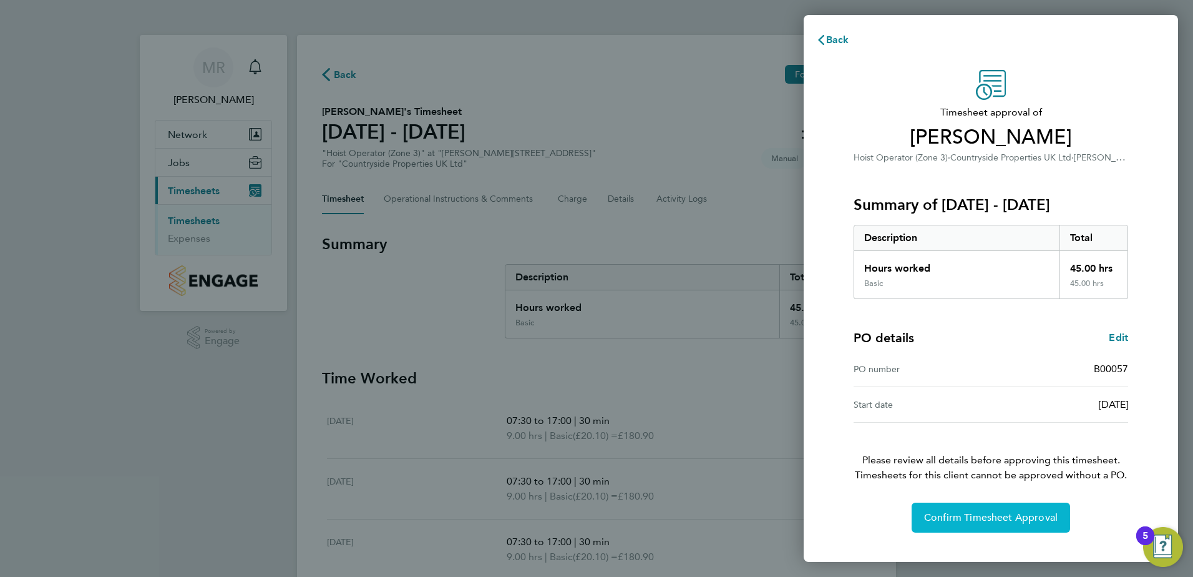
click at [987, 518] on span "Confirm Timesheet Approval" at bounding box center [991, 517] width 134 height 12
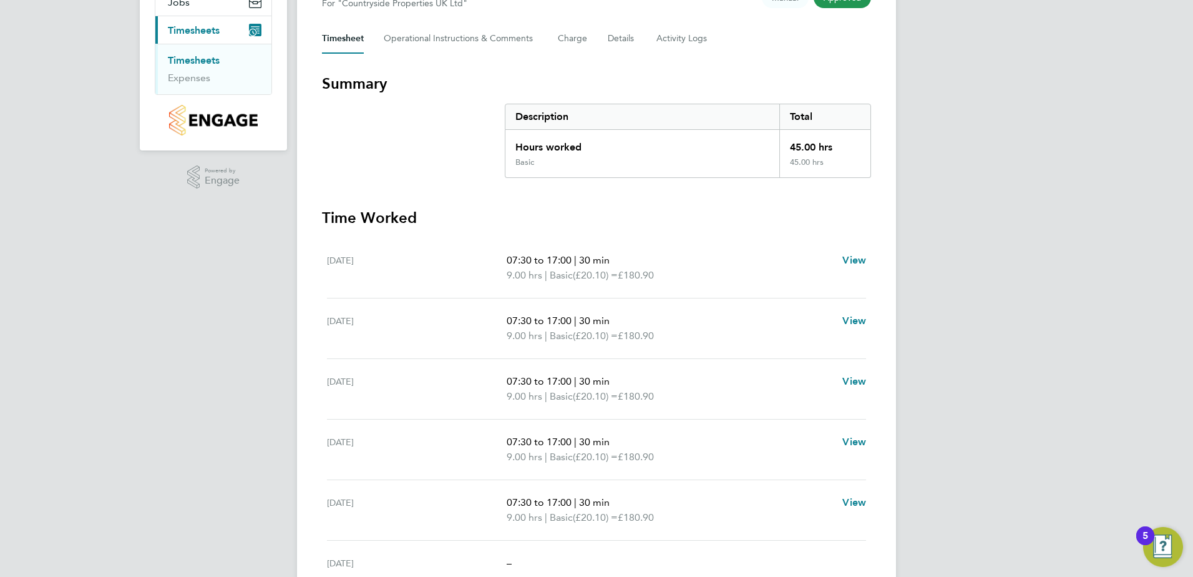
scroll to position [187, 0]
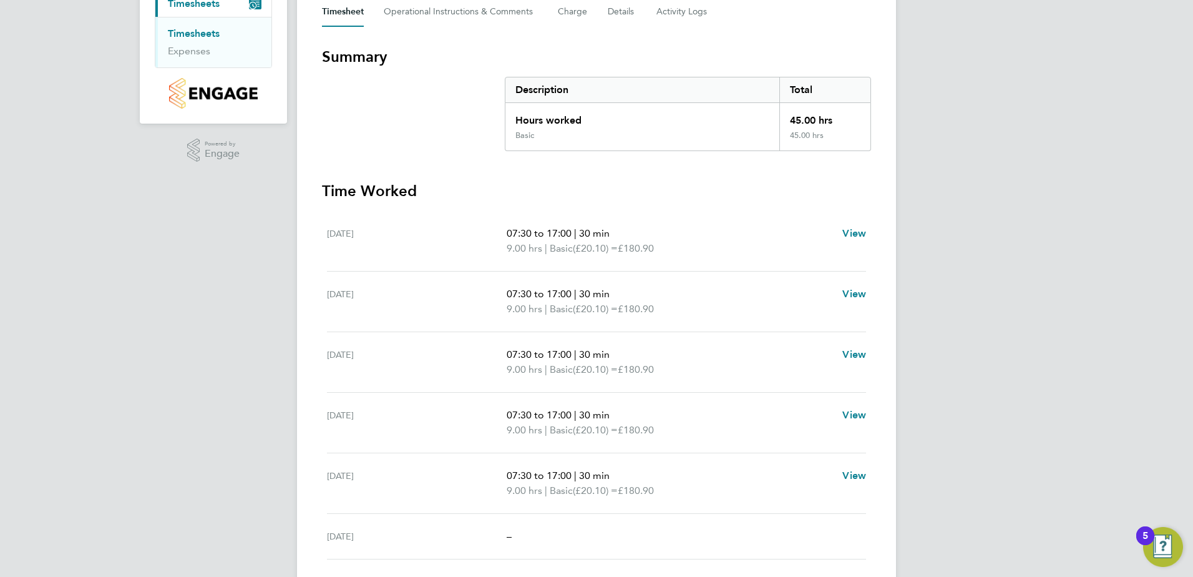
click at [872, 227] on div "Back Following Tony Grumbt's Timesheet 18 - 24 Aug 2025 £904. 50 "Hoist Operato…" at bounding box center [596, 241] width 599 height 787
click at [854, 238] on span "View" at bounding box center [854, 233] width 24 height 12
select select "30"
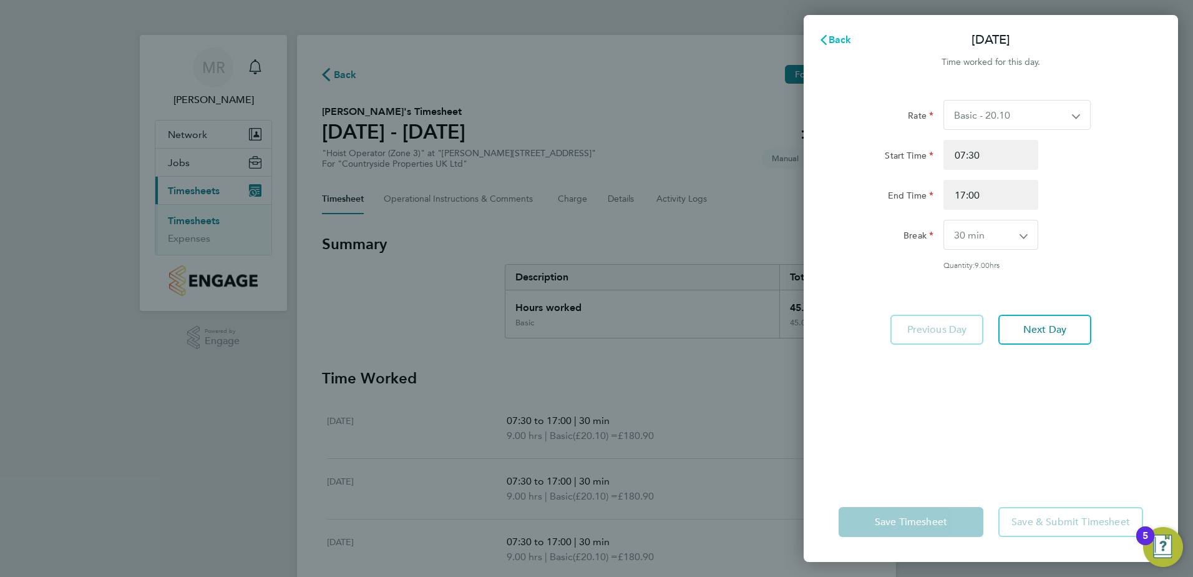
click at [830, 34] on span "Back" at bounding box center [840, 40] width 23 height 12
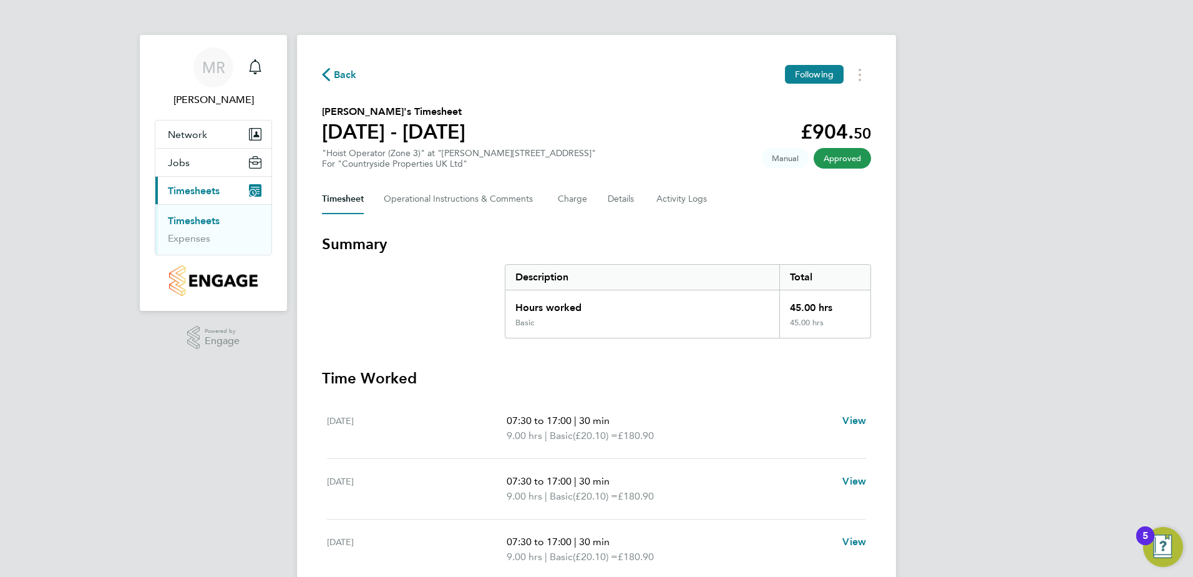
click at [340, 79] on span "Back" at bounding box center [345, 74] width 23 height 15
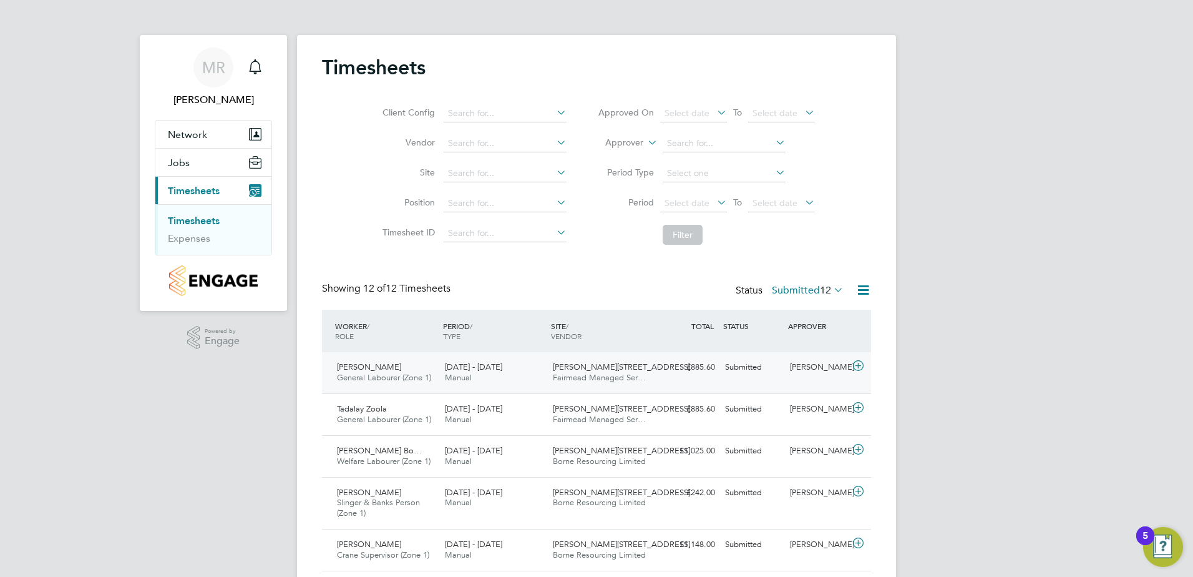
click at [861, 364] on icon at bounding box center [859, 366] width 16 height 10
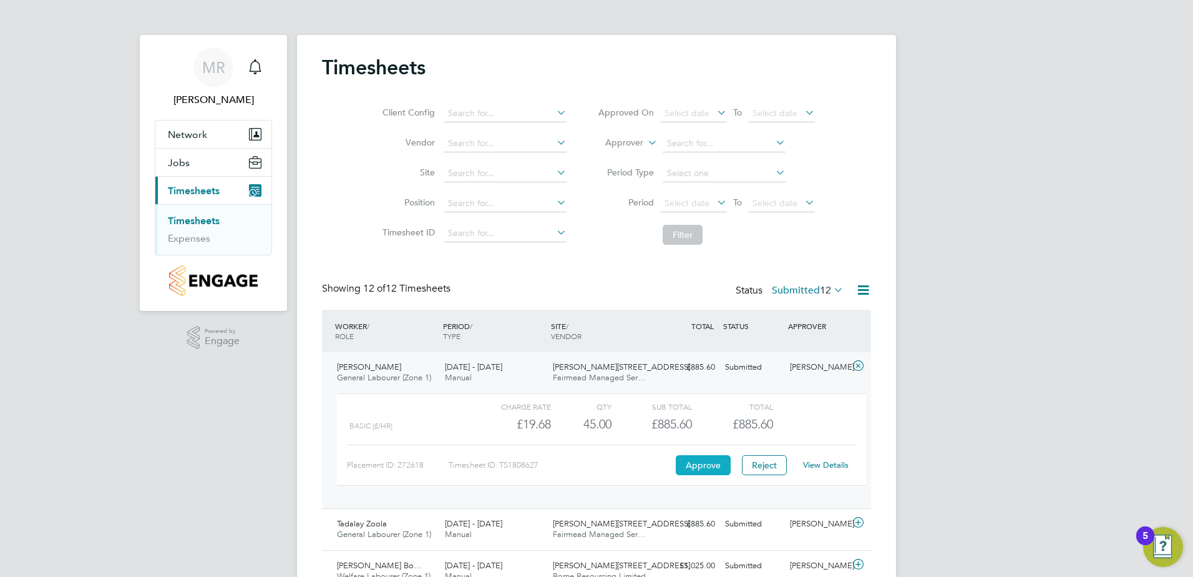
click at [686, 471] on button "Approve" at bounding box center [703, 465] width 55 height 20
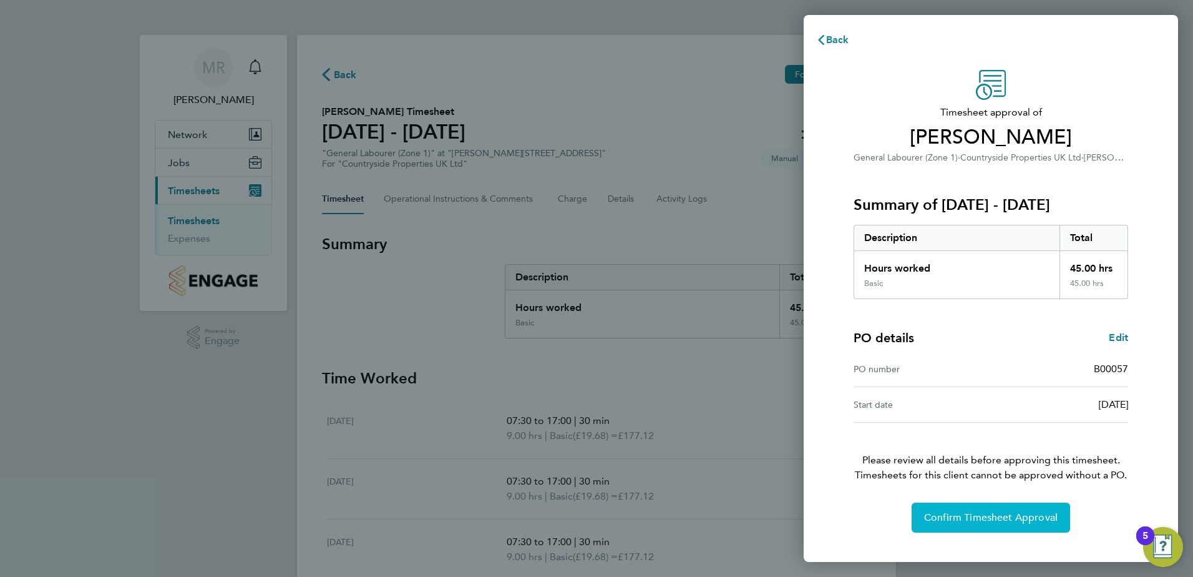
click at [976, 517] on span "Confirm Timesheet Approval" at bounding box center [991, 517] width 134 height 12
click at [998, 529] on button "Confirm Timesheet Approval" at bounding box center [991, 517] width 158 height 30
click at [957, 520] on span "Confirm Timesheet Approval" at bounding box center [991, 517] width 134 height 12
click at [946, 518] on span "Confirm Timesheet Approval" at bounding box center [991, 517] width 134 height 12
click at [1026, 517] on span "Confirm Timesheet Approval" at bounding box center [991, 517] width 134 height 12
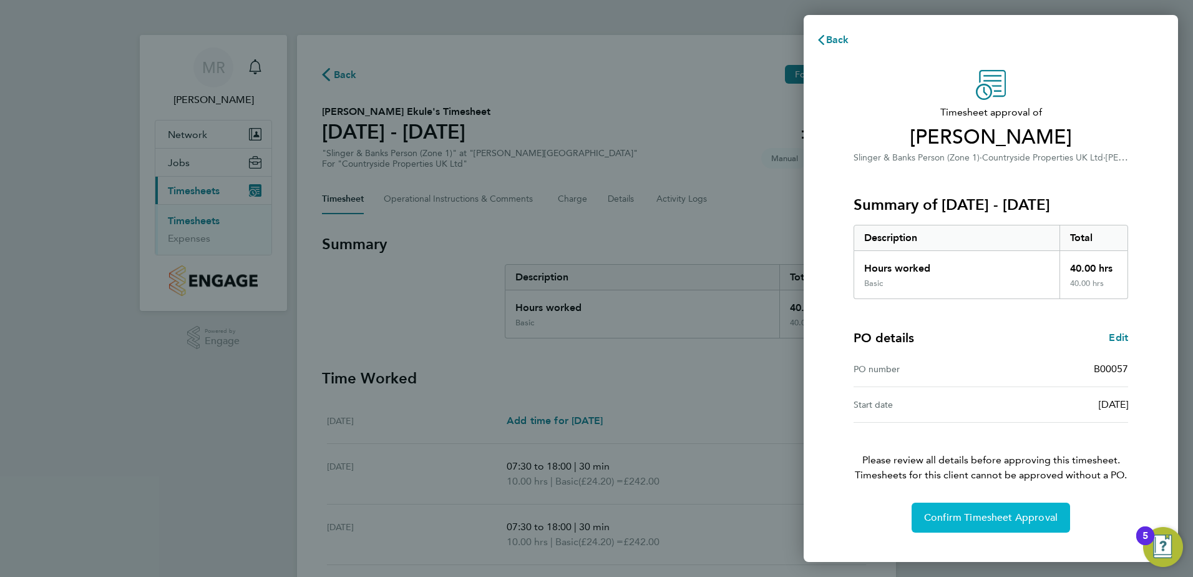
click at [949, 510] on button "Confirm Timesheet Approval" at bounding box center [991, 517] width 158 height 30
click at [937, 519] on span "Confirm Timesheet Approval" at bounding box center [991, 517] width 134 height 12
click at [975, 516] on span "Confirm Timesheet Approval" at bounding box center [991, 517] width 134 height 12
click at [961, 513] on span "Confirm Timesheet Approval" at bounding box center [991, 517] width 134 height 12
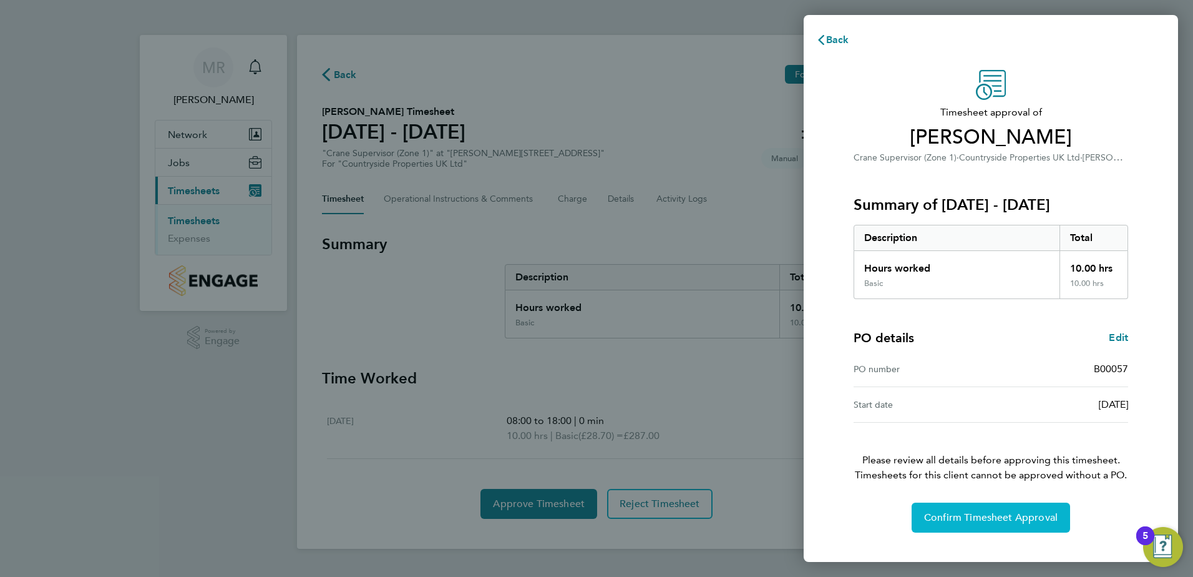
click at [996, 510] on button "Confirm Timesheet Approval" at bounding box center [991, 517] width 158 height 30
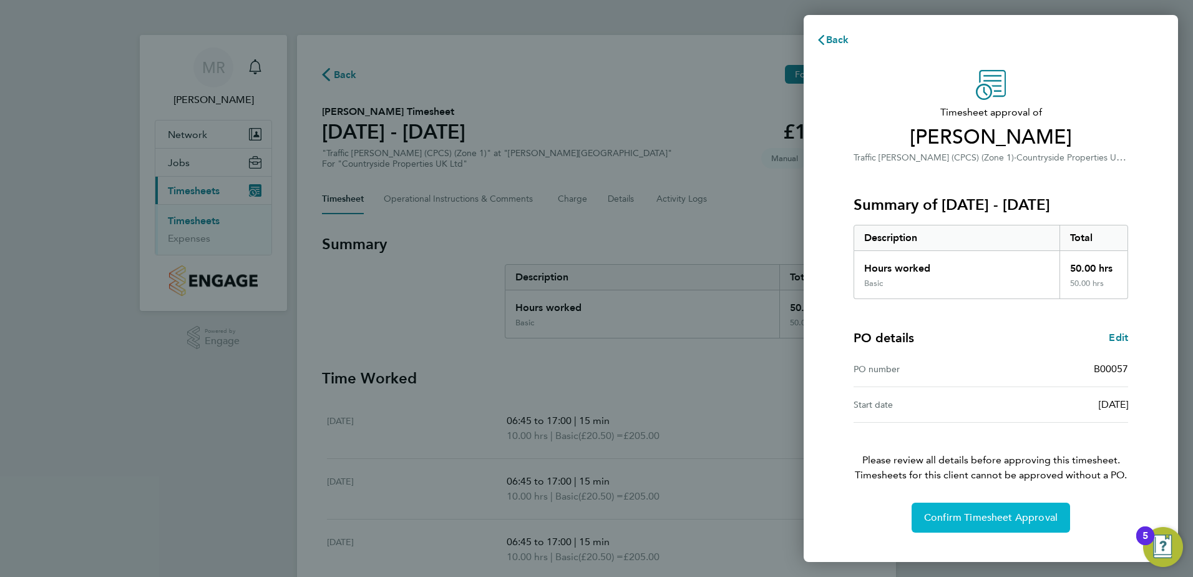
drag, startPoint x: 1012, startPoint y: 519, endPoint x: 995, endPoint y: 519, distance: 17.5
click at [1012, 519] on span "Confirm Timesheet Approval" at bounding box center [991, 517] width 134 height 12
